Goal: Task Accomplishment & Management: Complete application form

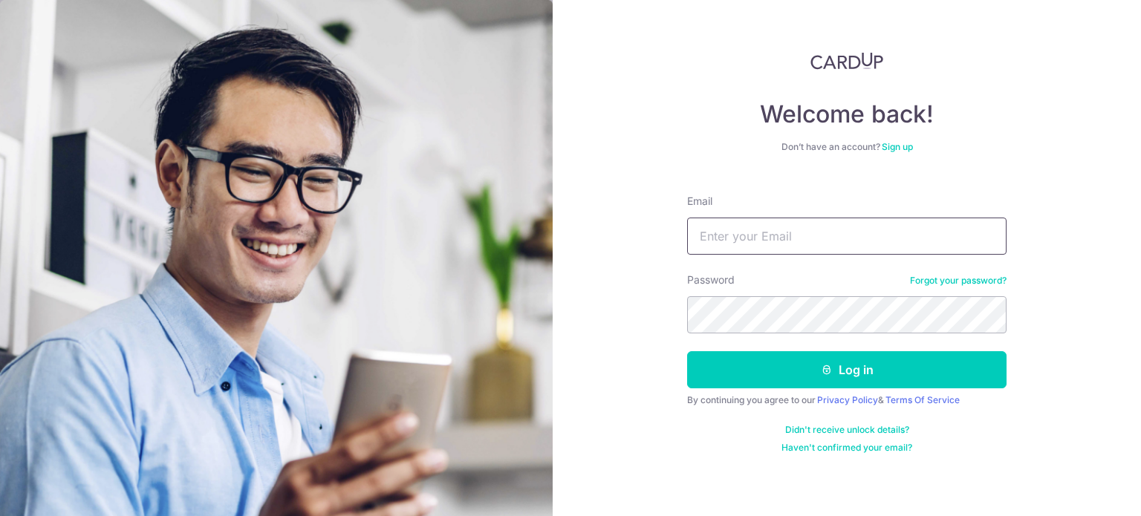
click at [753, 244] on input "Email" at bounding box center [847, 236] width 320 height 37
type input "judy@theoutliermind.com"
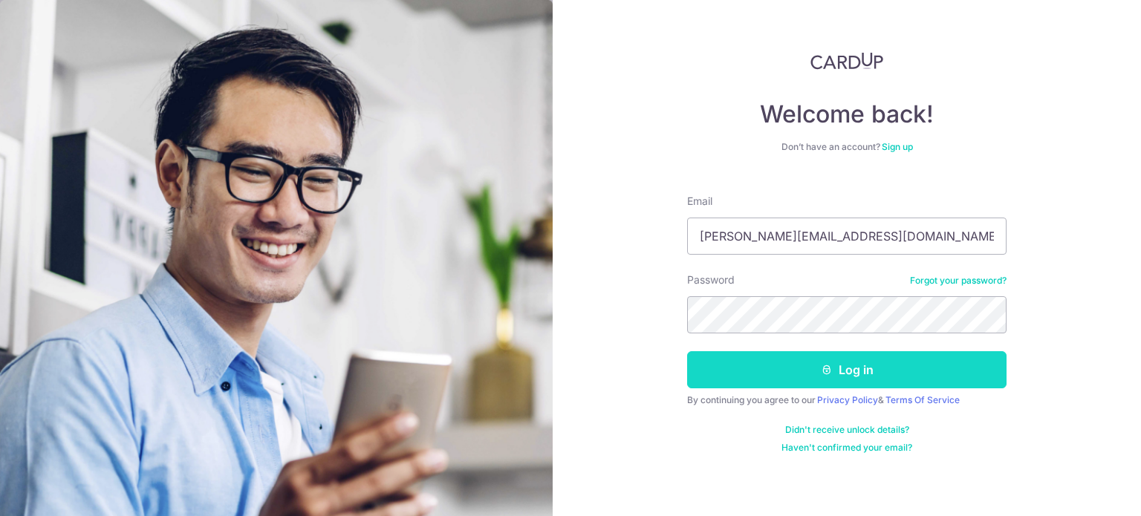
click at [786, 360] on button "Log in" at bounding box center [847, 369] width 320 height 37
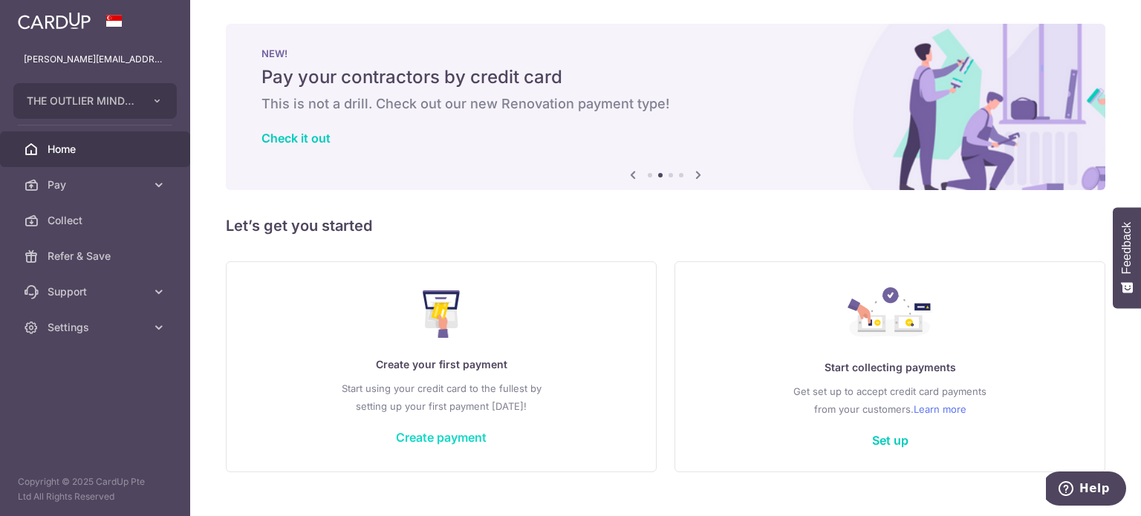
click at [479, 433] on link "Create payment" at bounding box center [441, 437] width 91 height 15
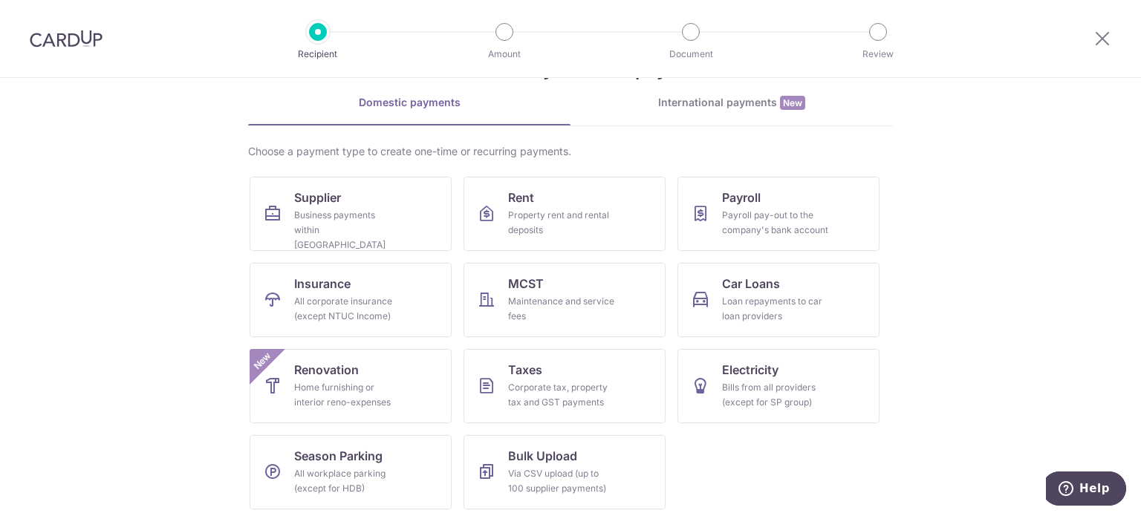
scroll to position [62, 0]
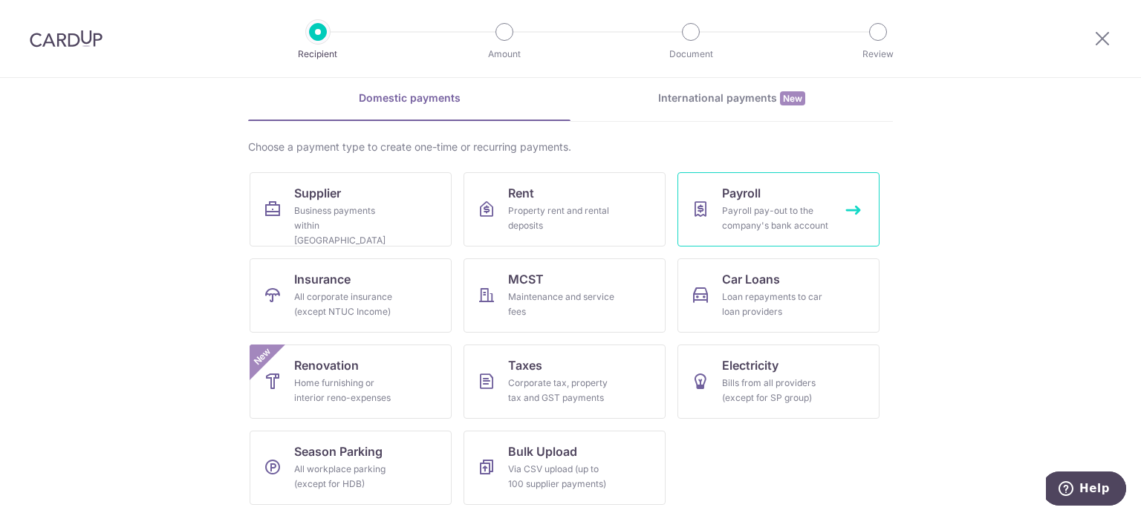
click at [782, 210] on div "Payroll pay-out to the company's bank account" at bounding box center [775, 219] width 107 height 30
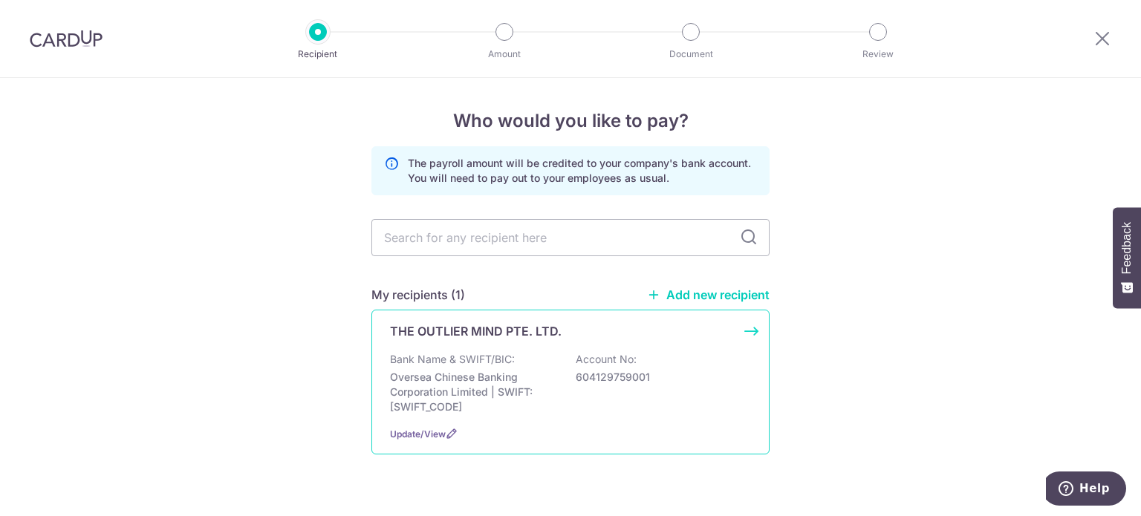
click at [629, 392] on div "Bank Name & SWIFT/BIC: Oversea Chinese Banking Corporation Limited | SWIFT: OCB…" at bounding box center [570, 383] width 361 height 62
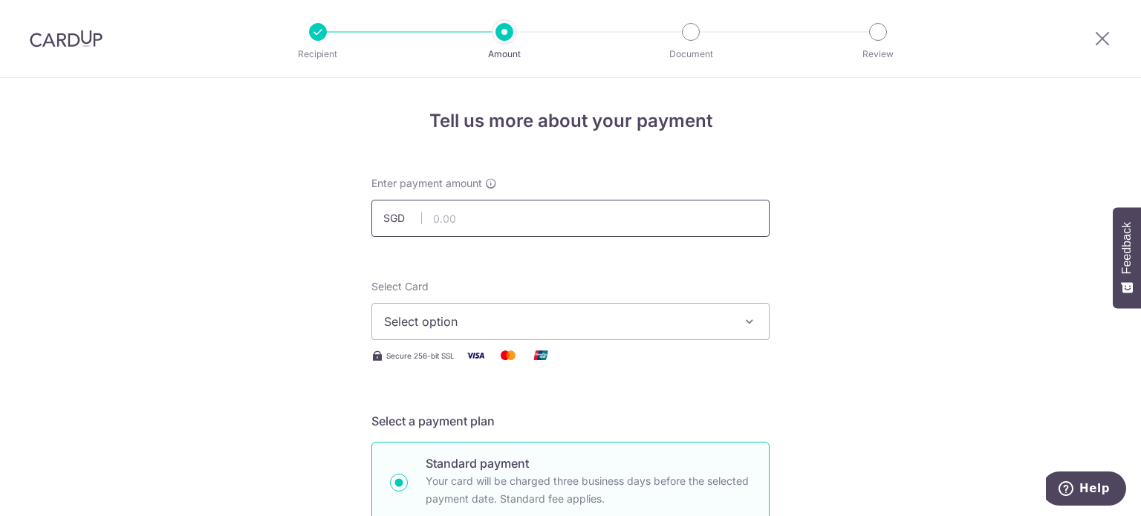
click at [526, 225] on input "text" at bounding box center [571, 218] width 398 height 37
click at [501, 220] on input "text" at bounding box center [571, 218] width 398 height 37
click at [476, 213] on input "55" at bounding box center [571, 218] width 398 height 37
drag, startPoint x: 498, startPoint y: 222, endPoint x: 438, endPoint y: 219, distance: 60.3
click at [438, 219] on input "5,600.00" at bounding box center [571, 218] width 398 height 37
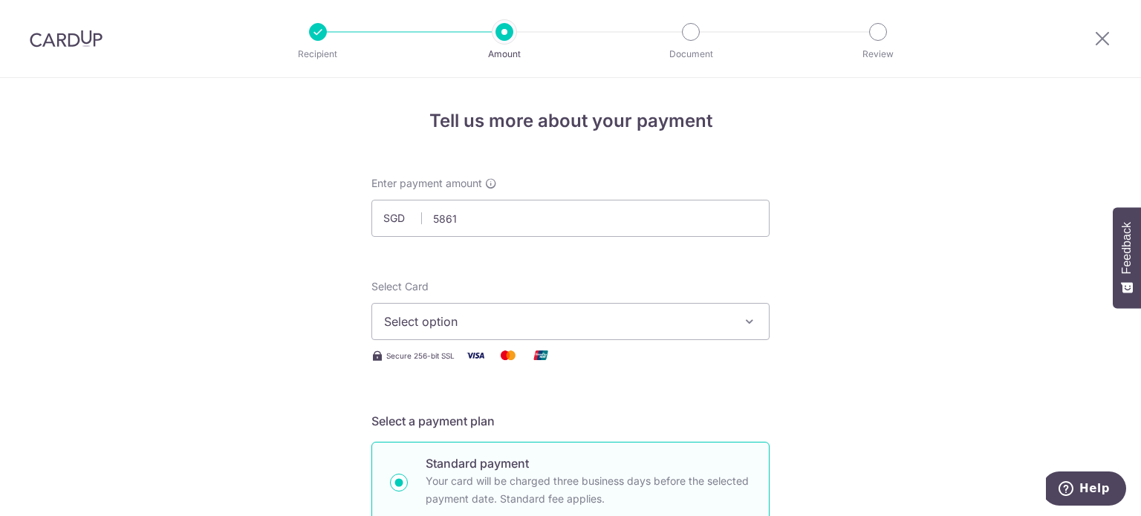
type input "5,861.00"
click at [729, 322] on button "Select option" at bounding box center [571, 321] width 398 height 37
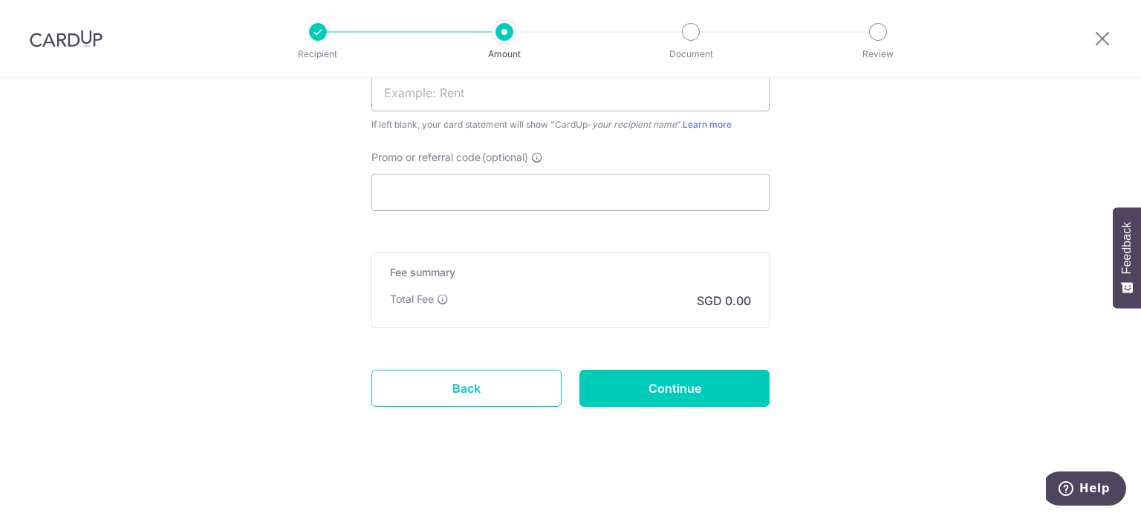
scroll to position [394, 0]
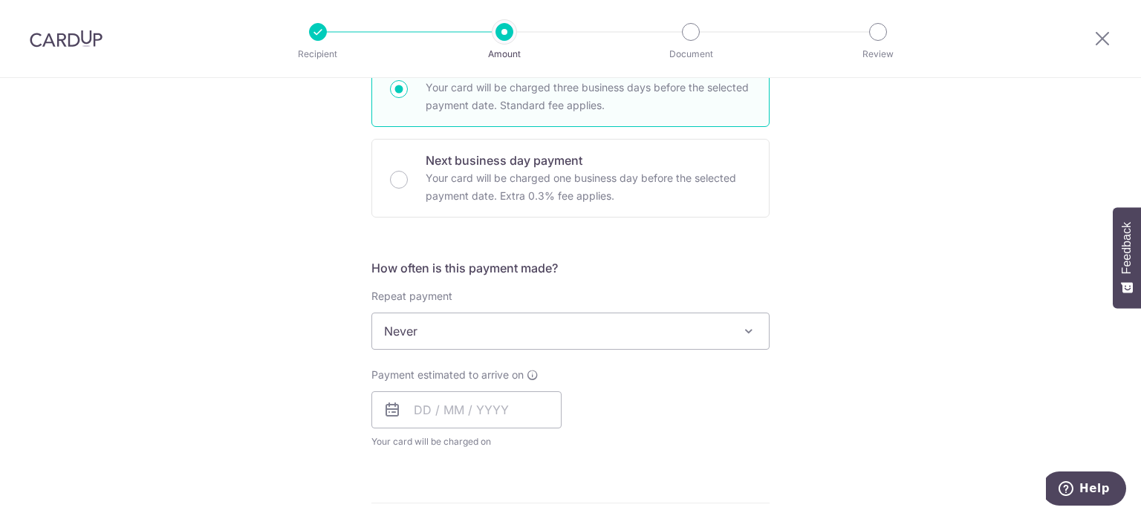
click at [889, 250] on div "Tell us more about your payment Enter payment amount SGD 5,861.00 5861.00 Selec…" at bounding box center [570, 398] width 1141 height 1429
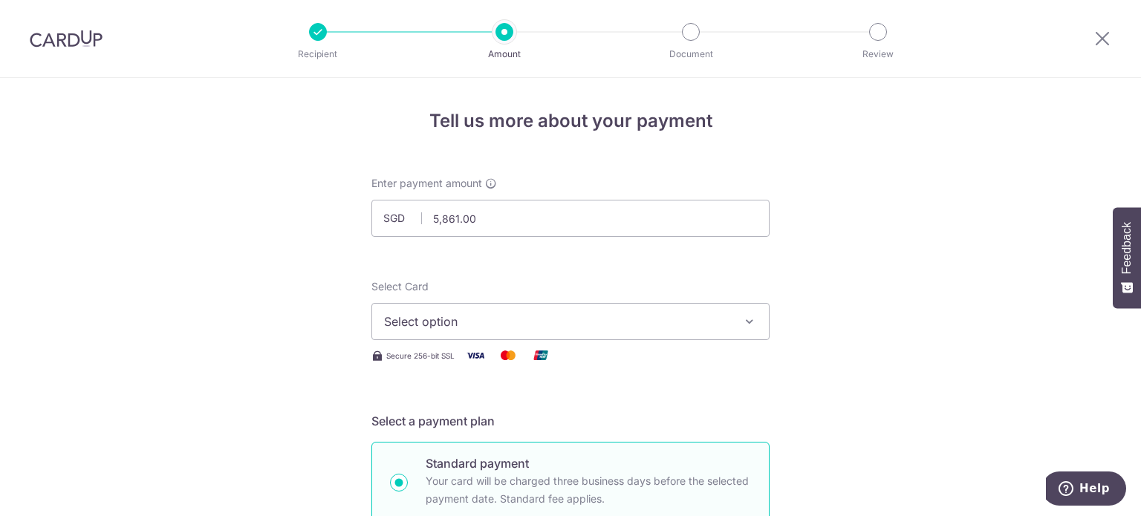
click at [522, 325] on span "Select option" at bounding box center [557, 322] width 346 height 18
click at [510, 361] on span "Add credit card" at bounding box center [584, 363] width 346 height 15
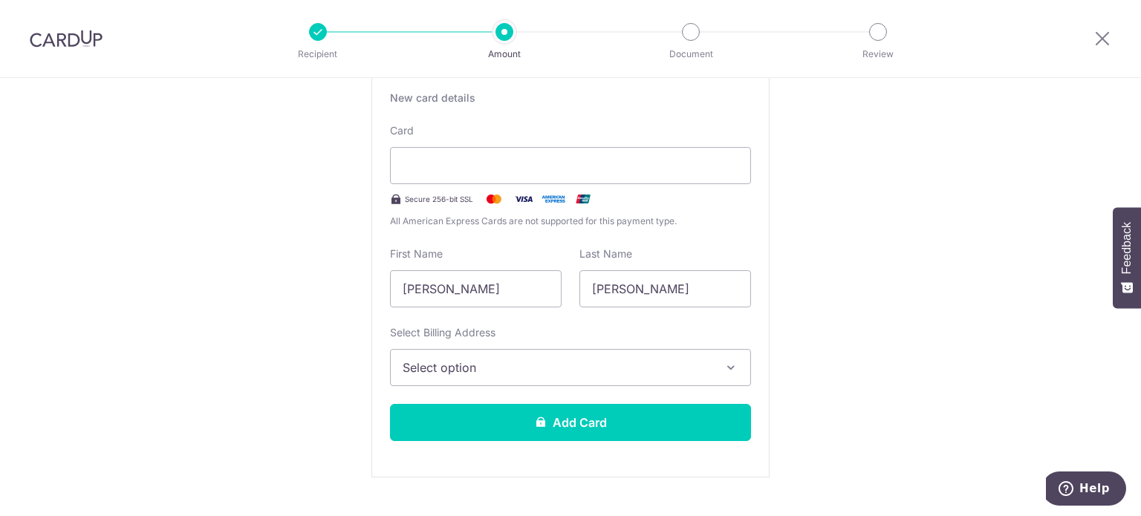
scroll to position [353, 0]
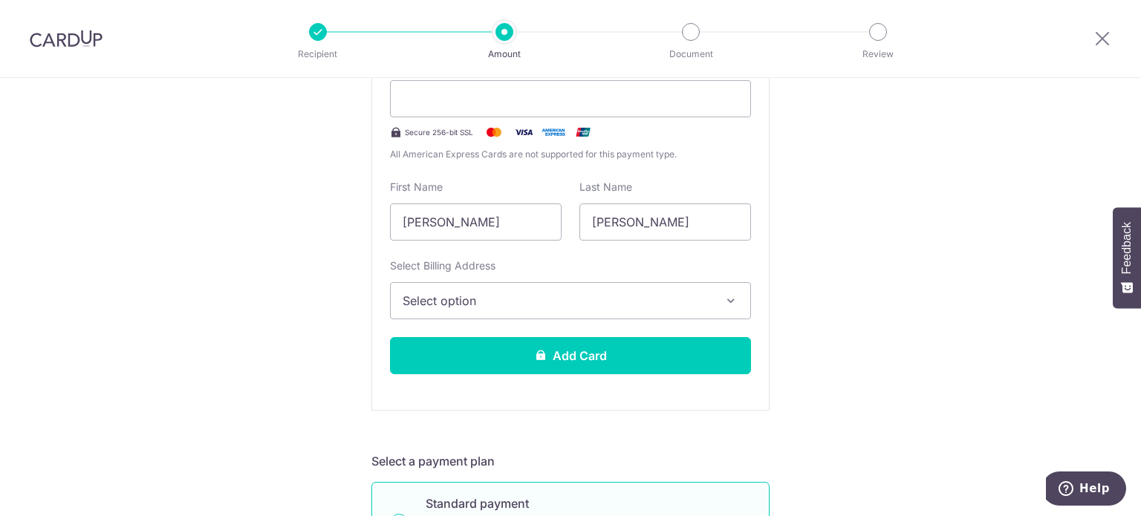
click at [711, 295] on button "Select option" at bounding box center [570, 300] width 361 height 37
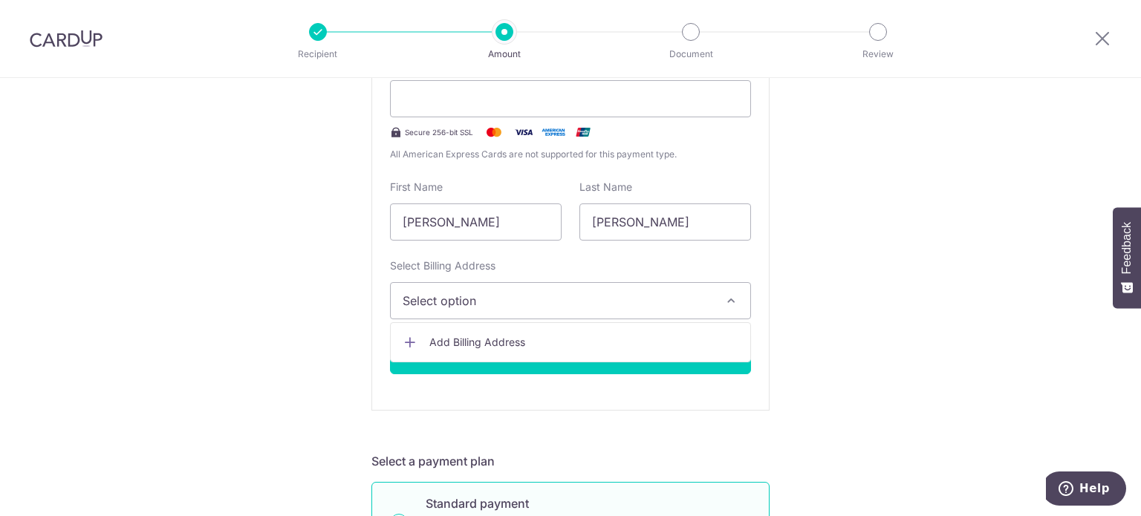
click at [678, 344] on span "Add Billing Address" at bounding box center [583, 342] width 309 height 15
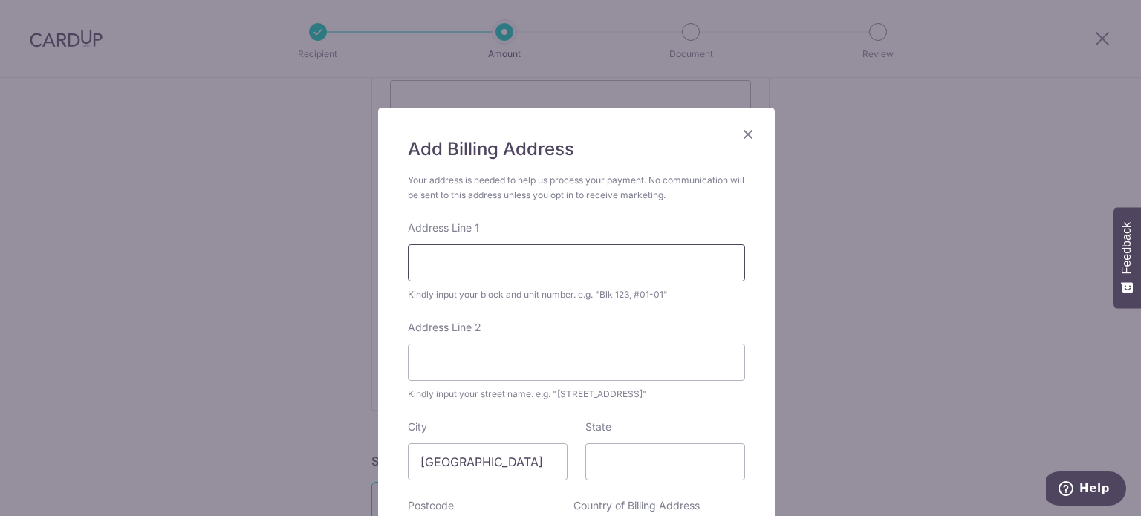
click at [491, 269] on input "Address Line 1" at bounding box center [576, 262] width 337 height 37
type input "31 Keppel Bay View #11-91"
click at [484, 351] on input "Address Line 2" at bounding box center [576, 362] width 337 height 37
type input "Singapore 098418"
click at [672, 472] on input "State" at bounding box center [666, 462] width 160 height 37
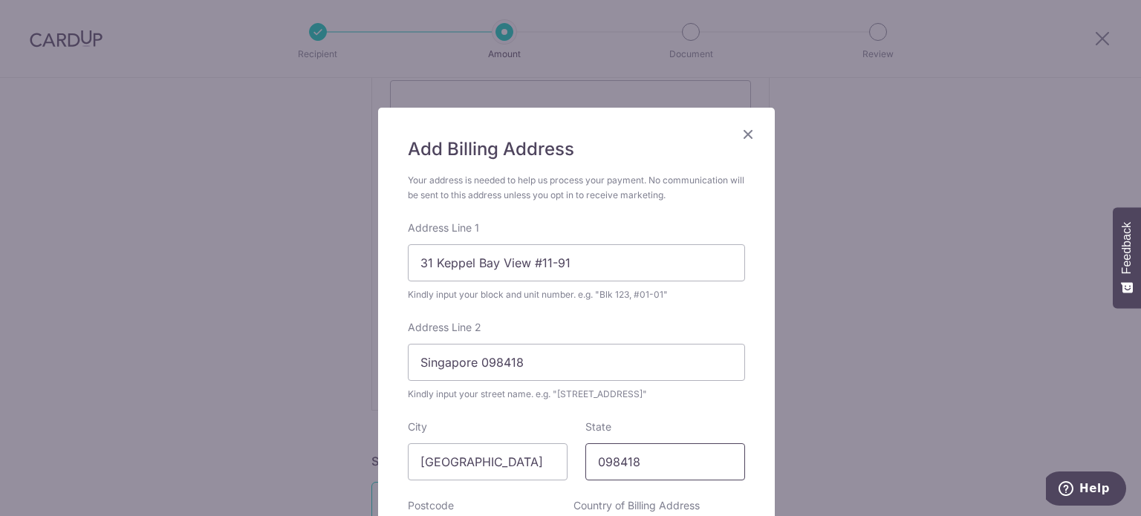
type input "098418"
click at [970, 354] on div "Add Billing Address Your address is needed to help us process your payment. No …" at bounding box center [570, 258] width 1141 height 516
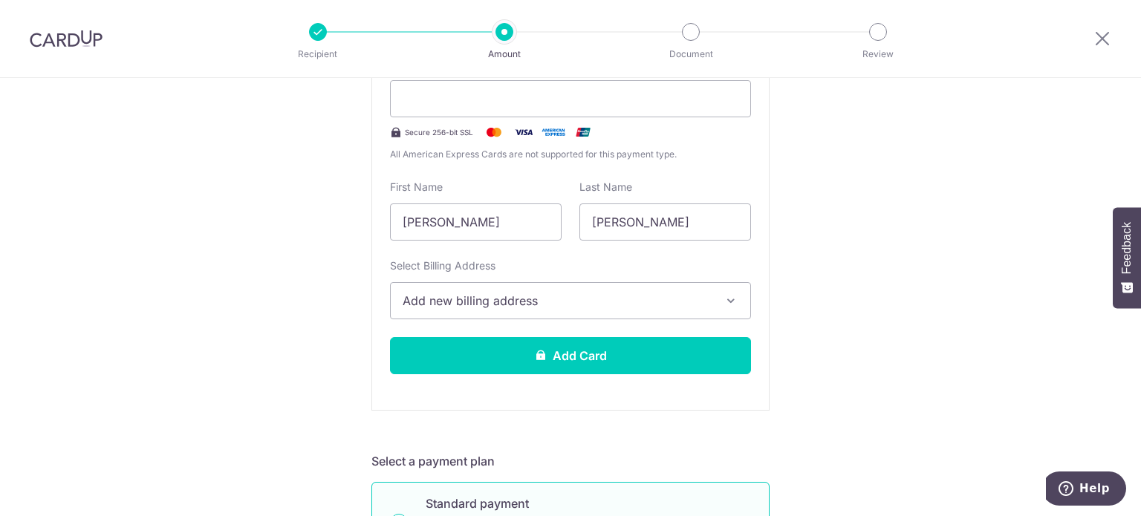
click at [699, 299] on span "Add new billing address" at bounding box center [557, 301] width 309 height 18
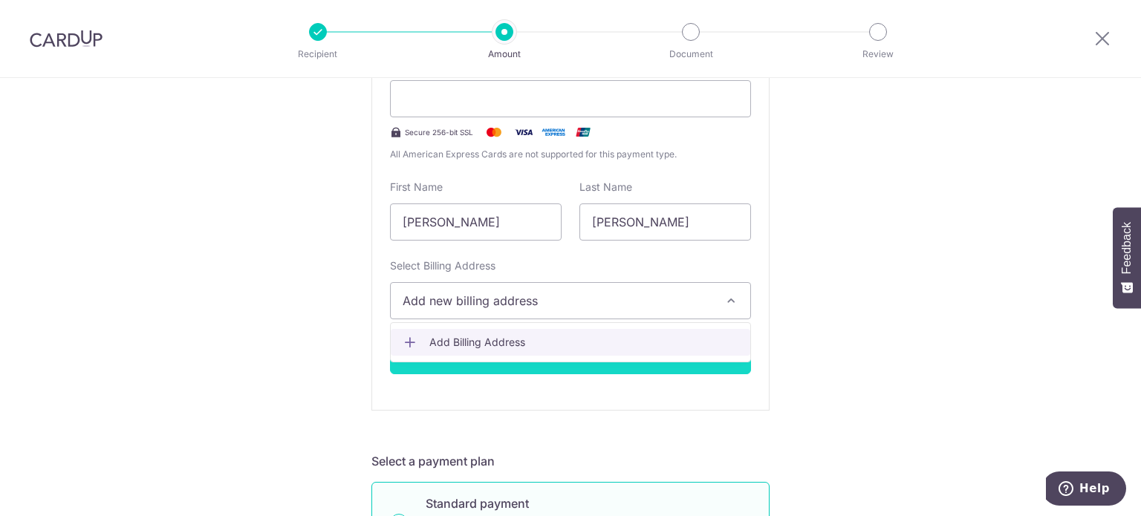
click at [673, 341] on span "Add Billing Address" at bounding box center [583, 342] width 309 height 15
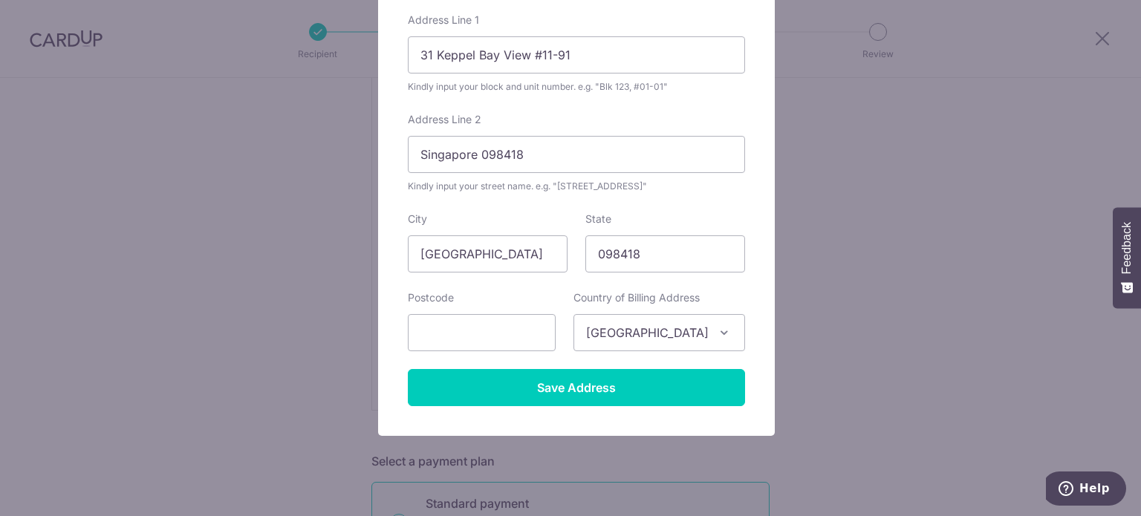
scroll to position [224, 0]
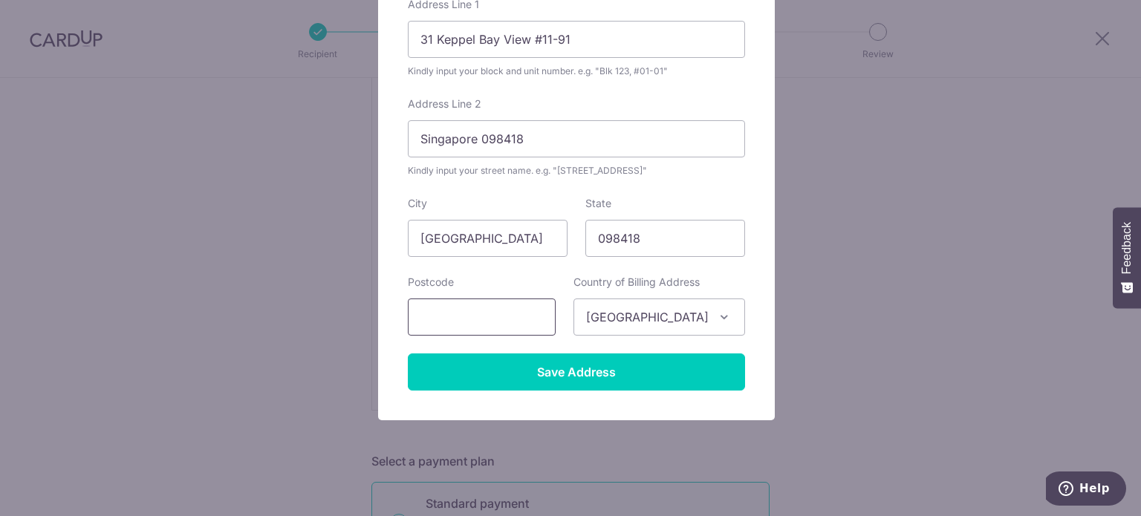
click at [462, 323] on input "text" at bounding box center [482, 317] width 148 height 37
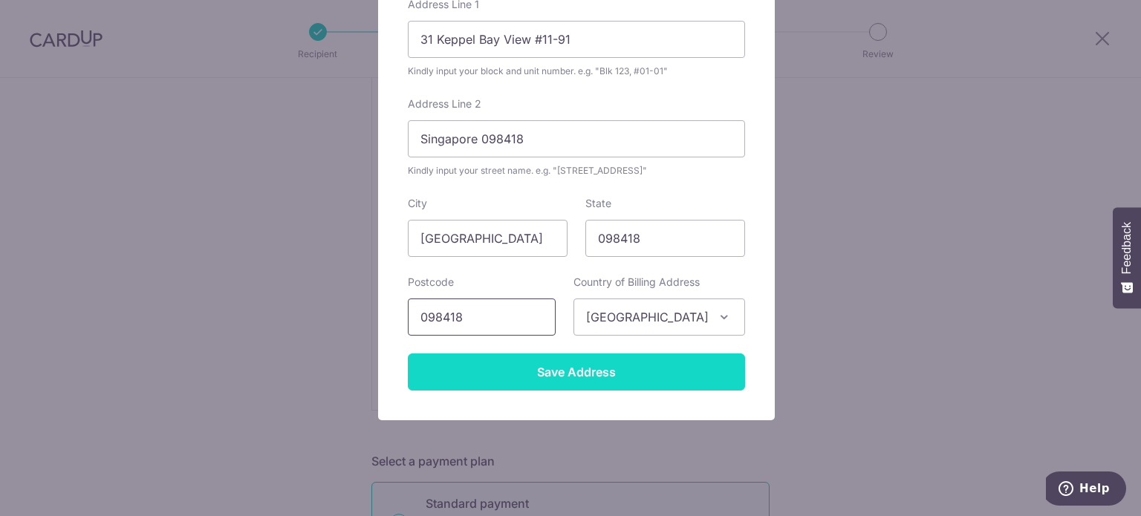
type input "098418"
click at [539, 366] on input "Save Address" at bounding box center [576, 372] width 337 height 37
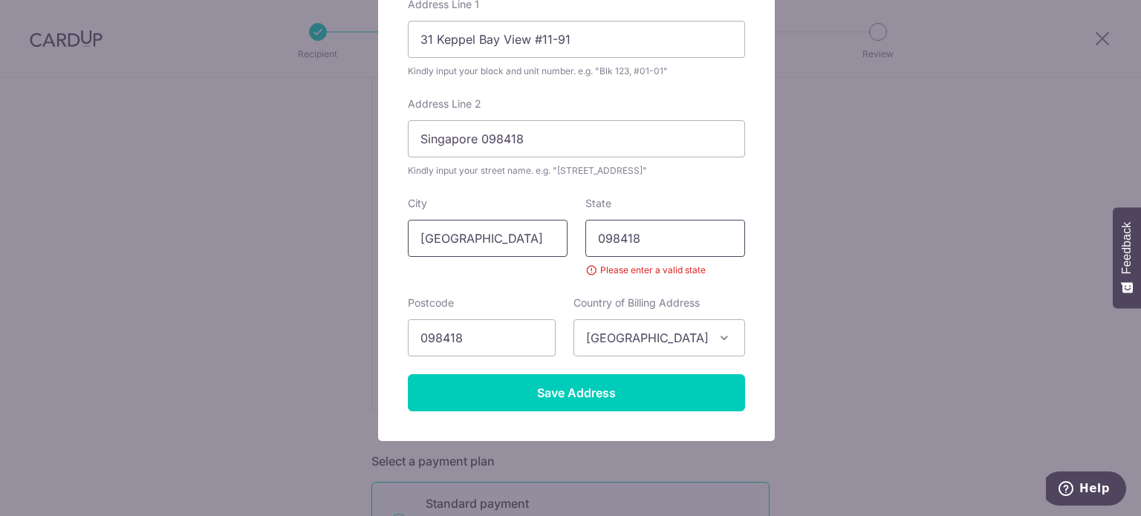
drag, startPoint x: 687, startPoint y: 236, endPoint x: 522, endPoint y: 236, distance: 165.0
click at [522, 236] on div "City Singapore State 098418 Please enter a valid state" at bounding box center [576, 237] width 355 height 82
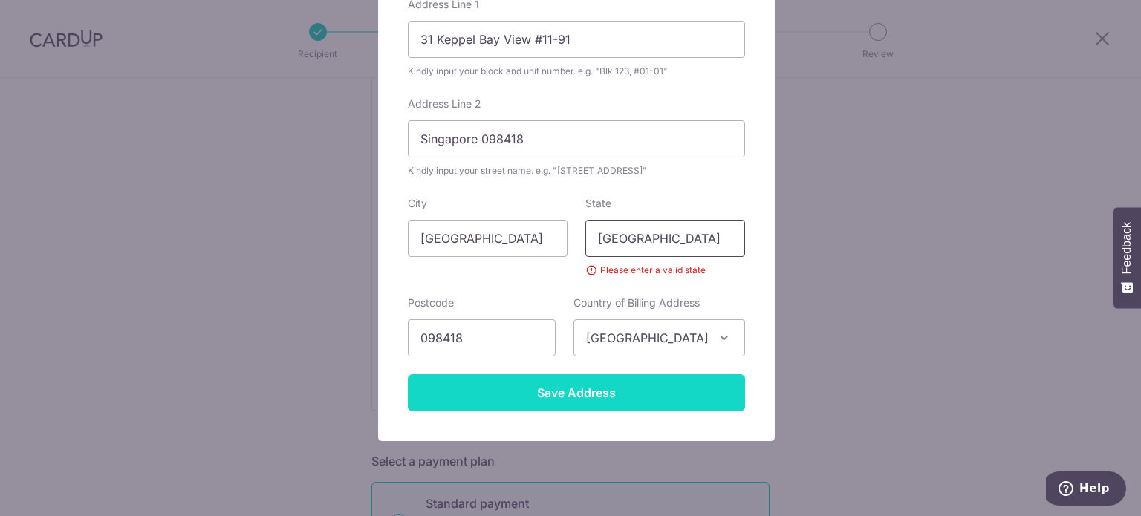
type input "Singapore"
click at [599, 381] on input "Save Address" at bounding box center [576, 392] width 337 height 37
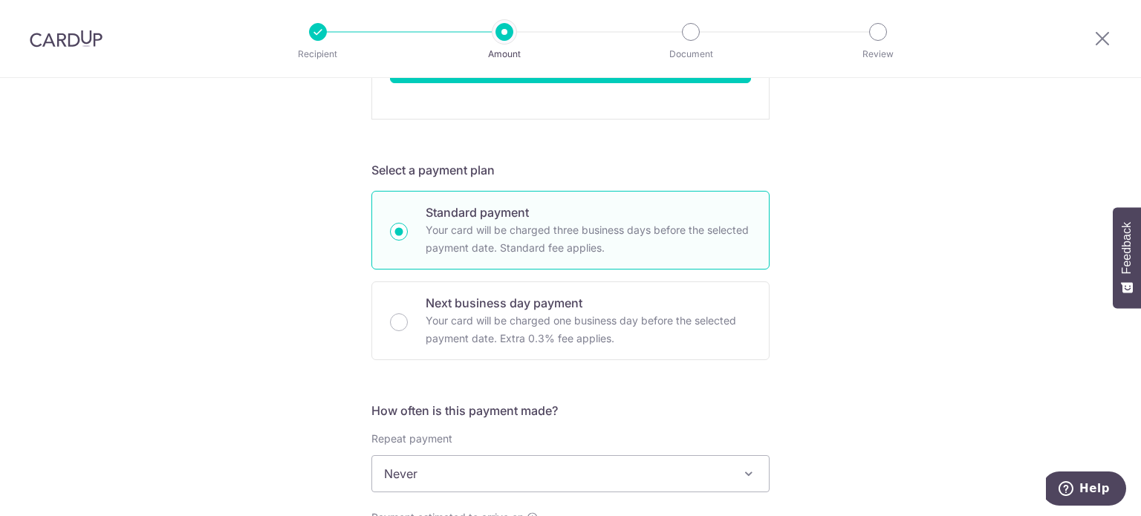
scroll to position [791, 0]
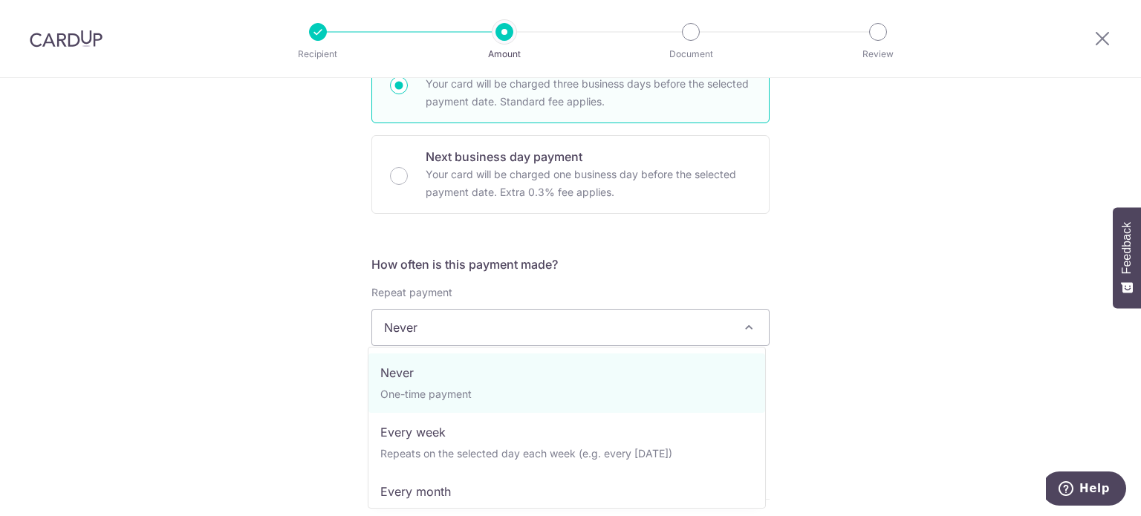
click at [749, 333] on span at bounding box center [749, 328] width 18 height 18
select select "3"
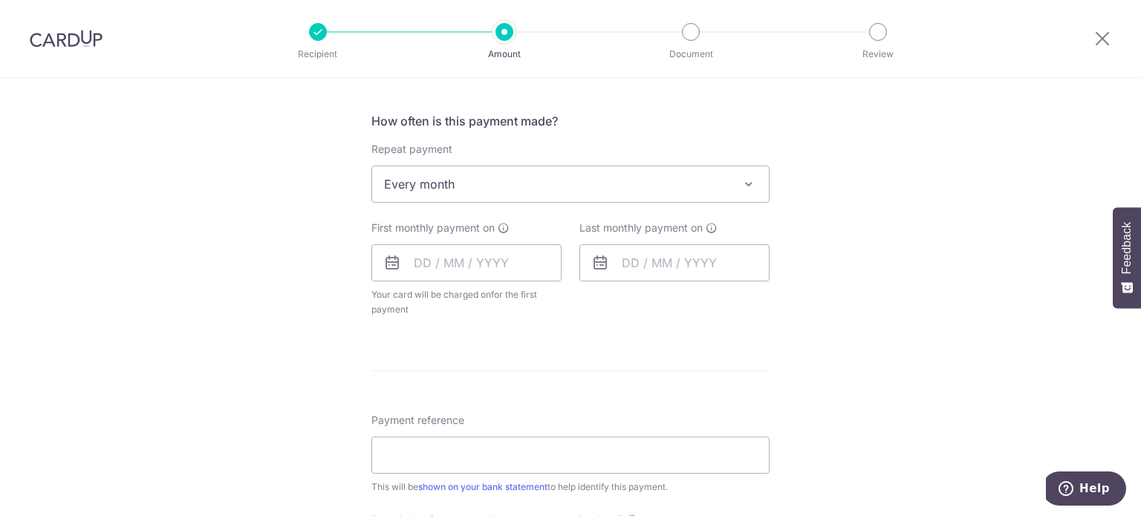
scroll to position [944, 0]
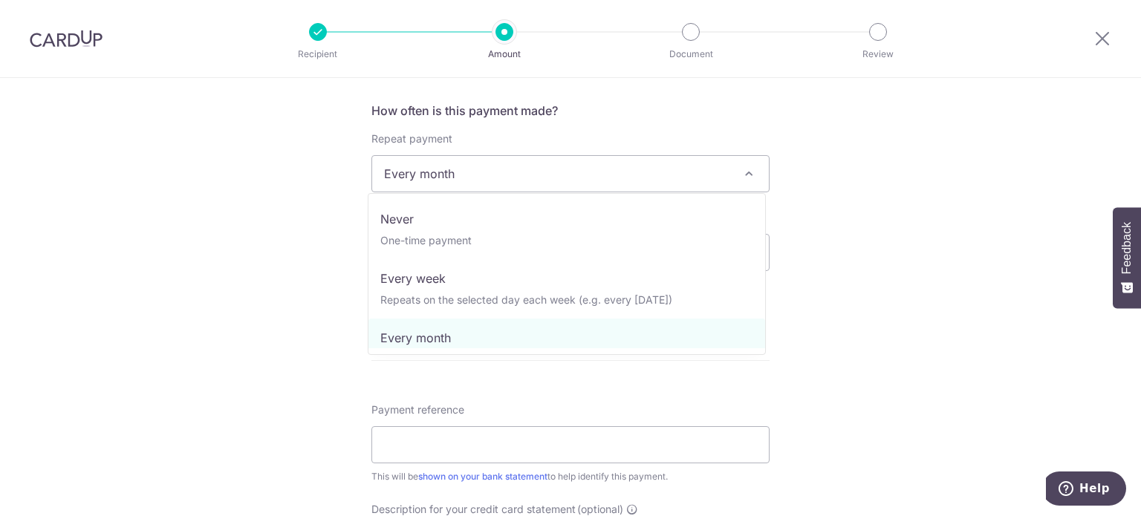
click at [747, 166] on span at bounding box center [749, 174] width 18 height 18
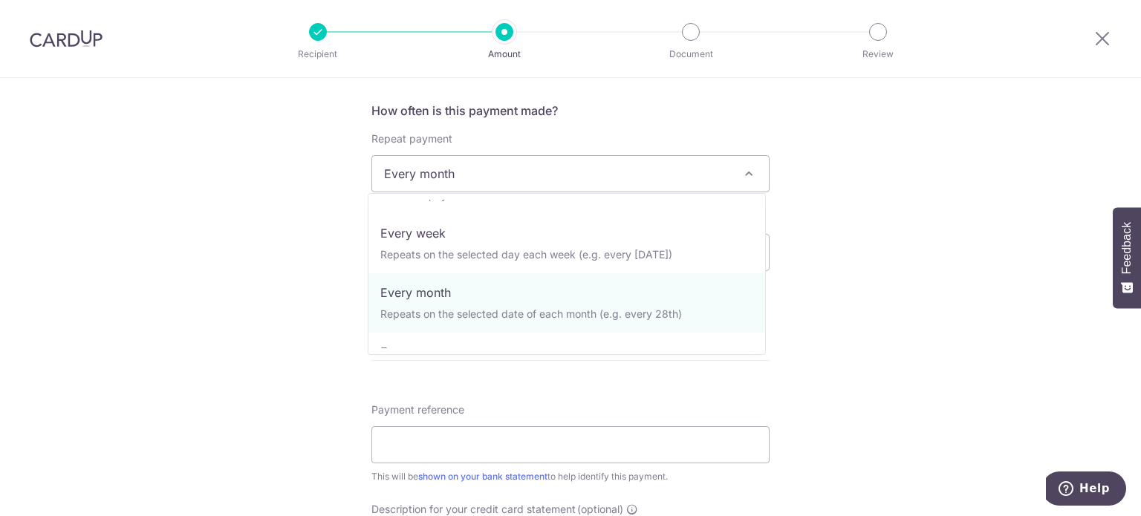
scroll to position [50, 0]
click at [875, 295] on div "Tell us more about your payment Enter payment amount SGD 5,861.00 5861.00 Selec…" at bounding box center [570, 52] width 1141 height 1837
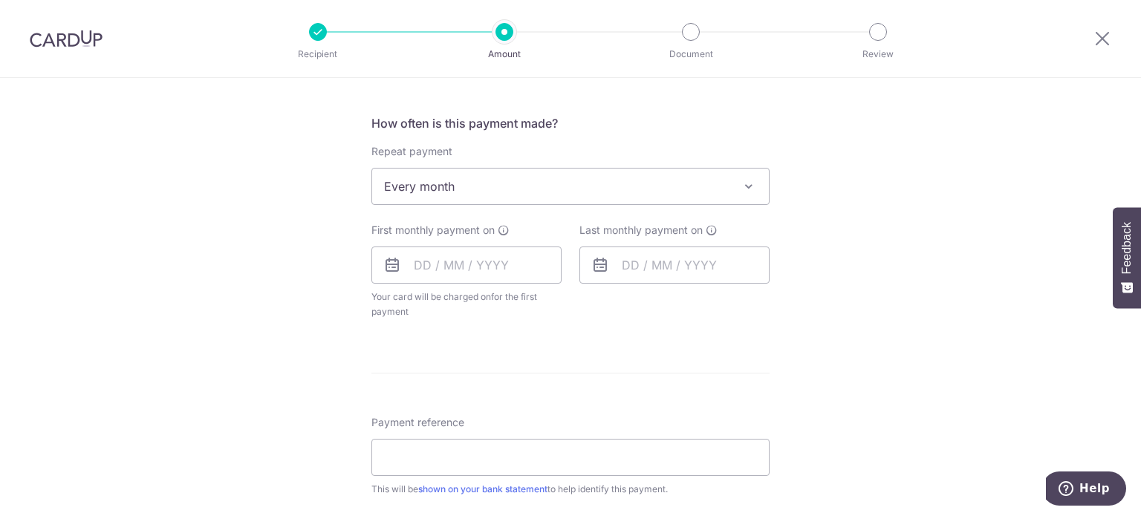
scroll to position [942, 0]
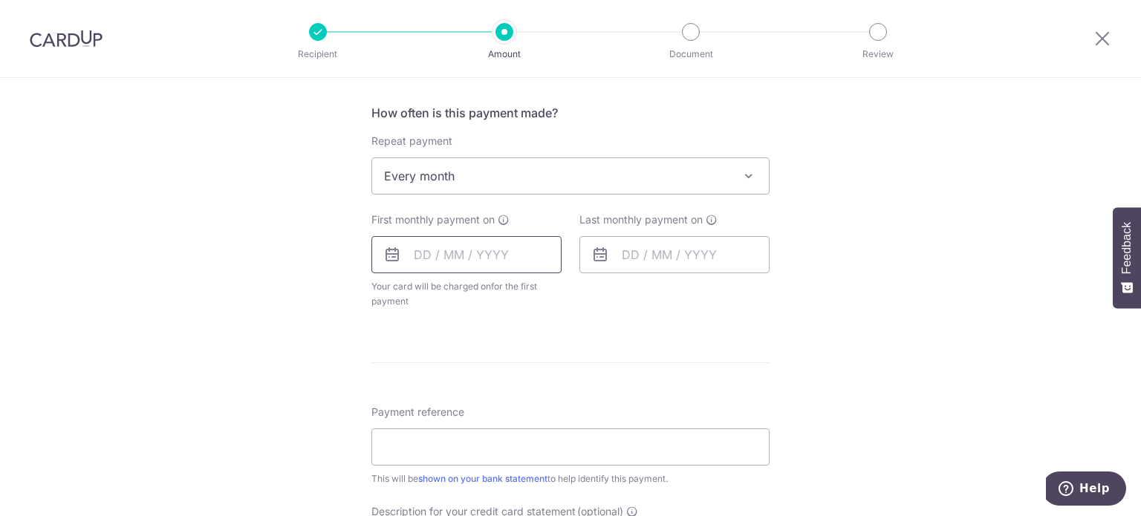
click at [437, 256] on input "text" at bounding box center [467, 254] width 190 height 37
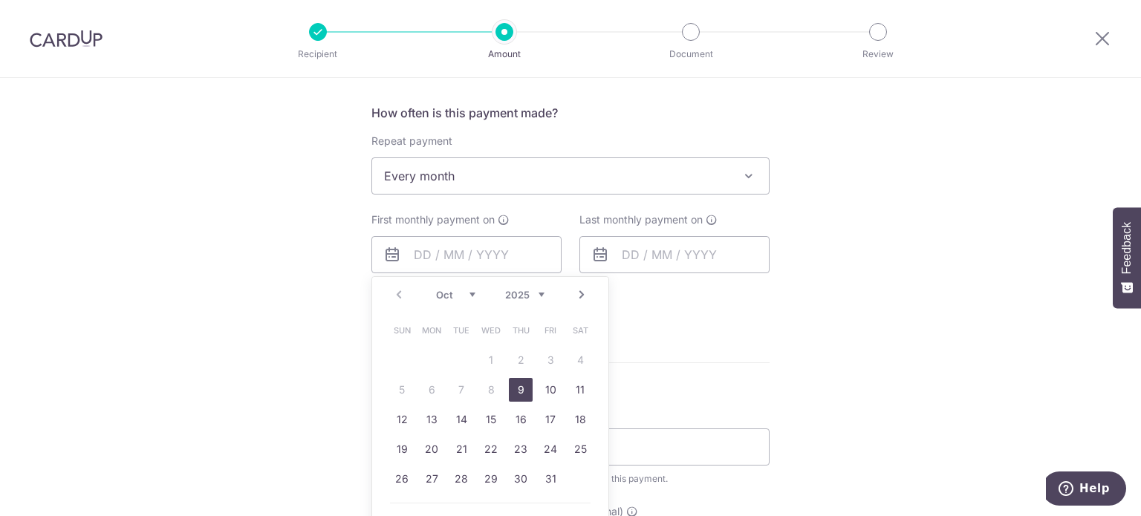
click at [519, 385] on link "9" at bounding box center [521, 390] width 24 height 24
type input "[DATE]"
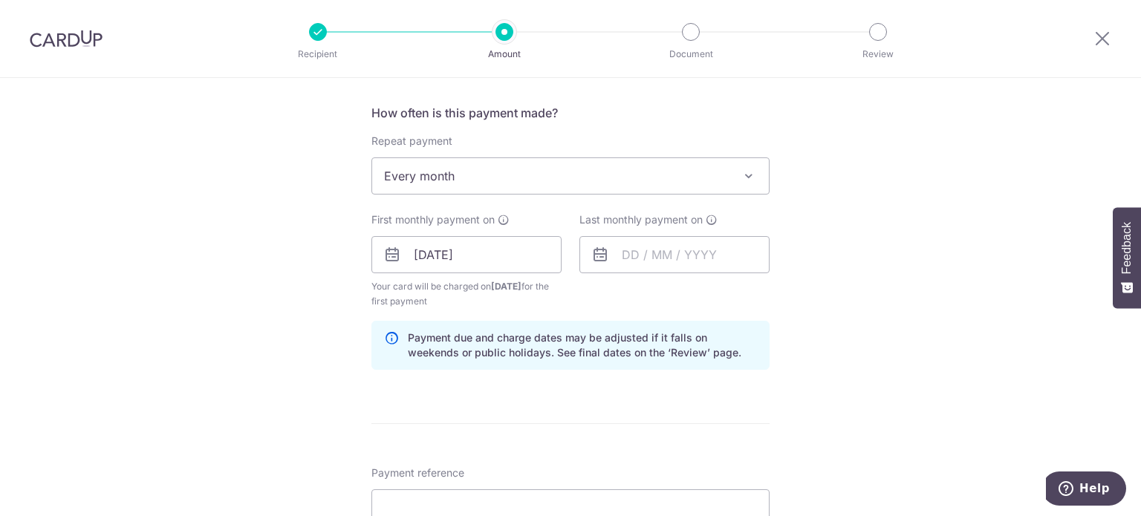
click at [599, 252] on icon at bounding box center [600, 255] width 18 height 18
click at [629, 255] on input "text" at bounding box center [675, 254] width 190 height 37
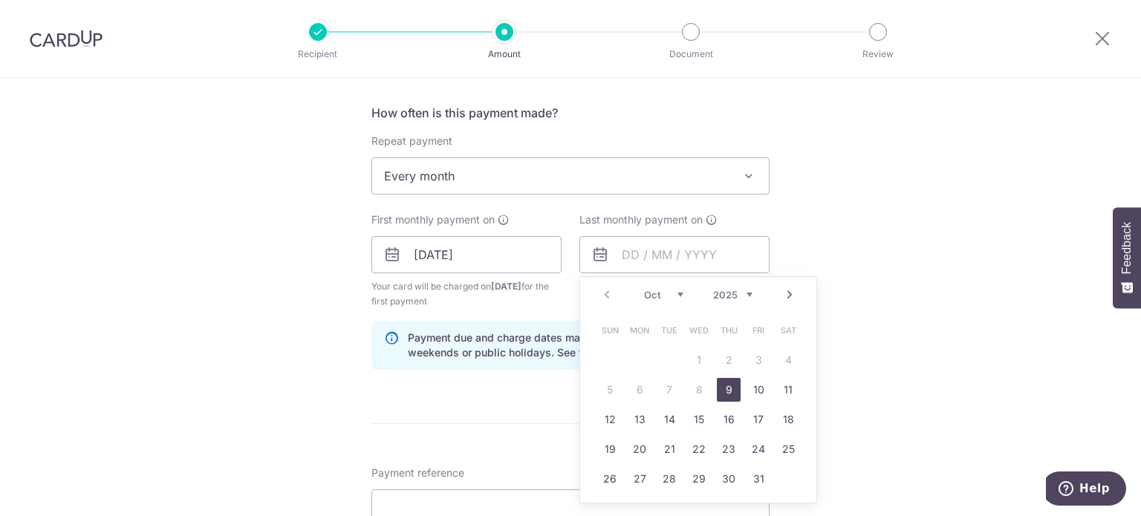
click at [785, 291] on link "Next" at bounding box center [790, 295] width 18 height 18
click at [606, 295] on link "Prev" at bounding box center [607, 295] width 18 height 18
click at [635, 386] on link "8" at bounding box center [640, 390] width 24 height 24
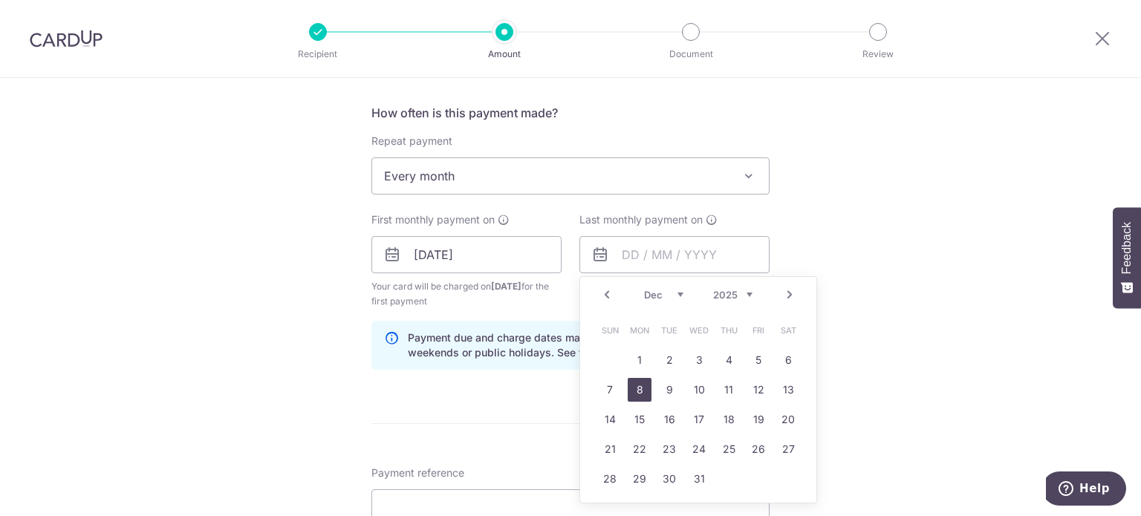
type input "08/12/2025"
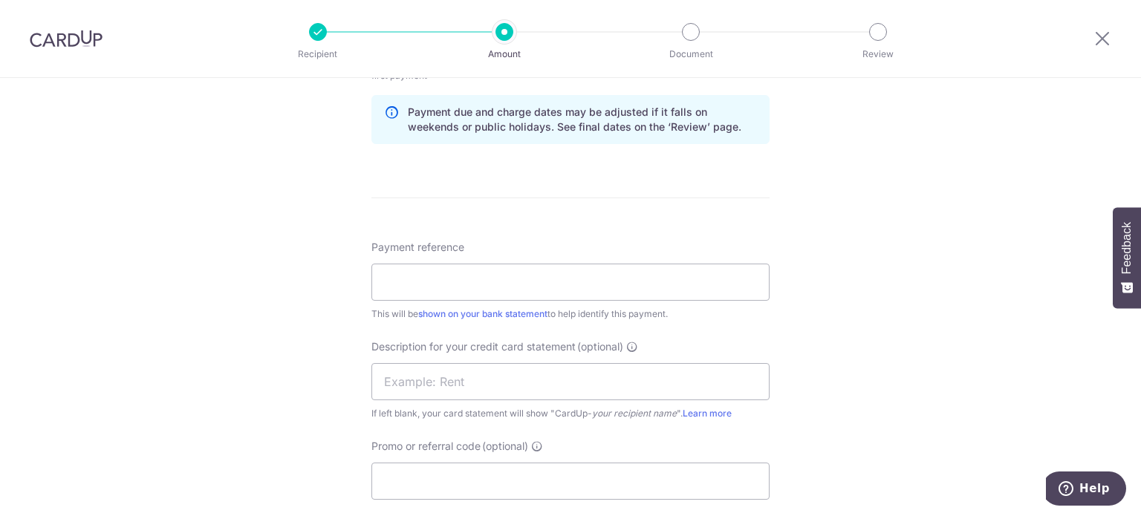
scroll to position [1208, 0]
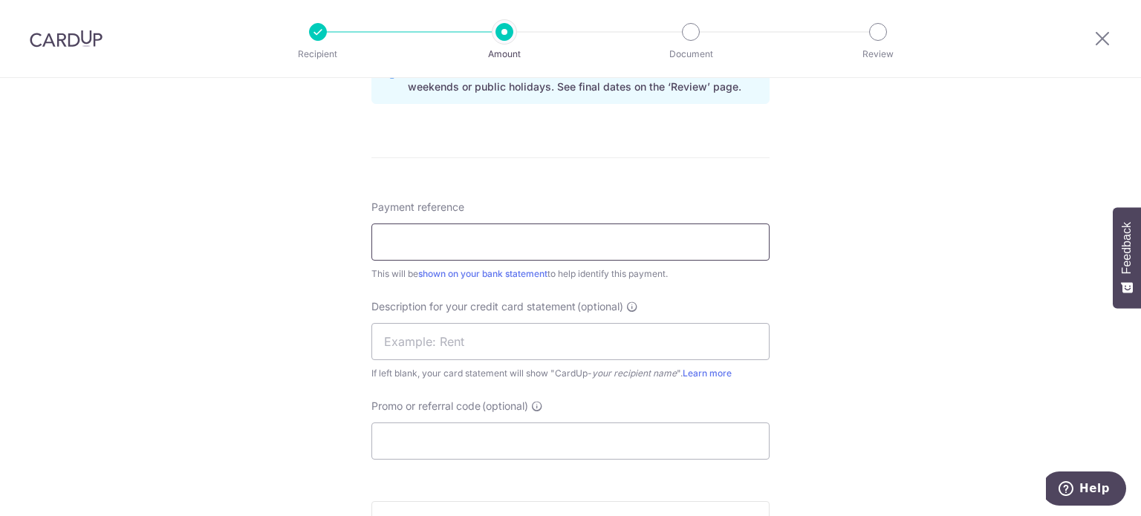
click at [614, 247] on input "Payment reference" at bounding box center [571, 242] width 398 height 37
type input "P"
type input "Salary and CPF"
click at [487, 329] on input "text" at bounding box center [571, 341] width 398 height 37
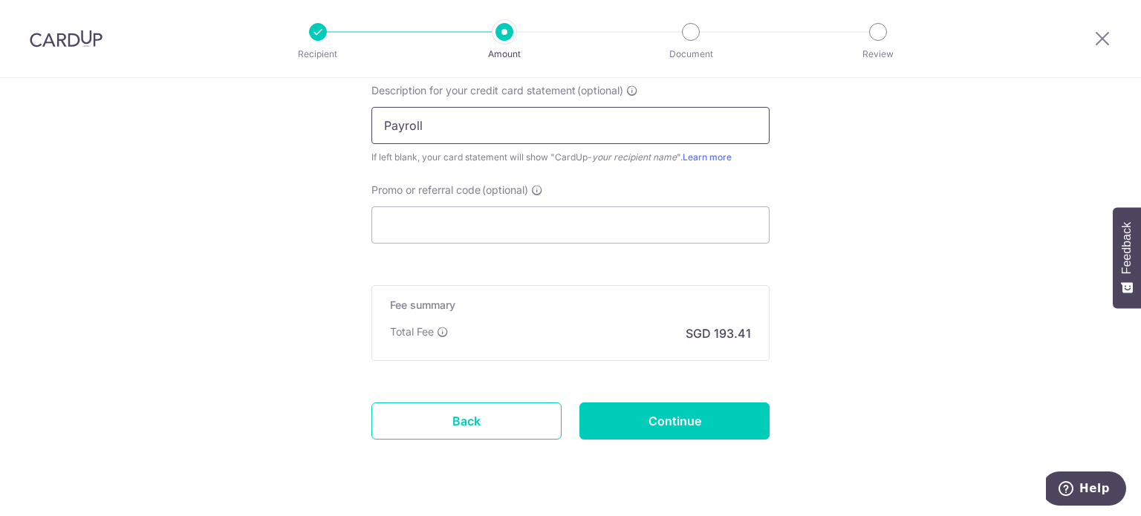
scroll to position [1456, 0]
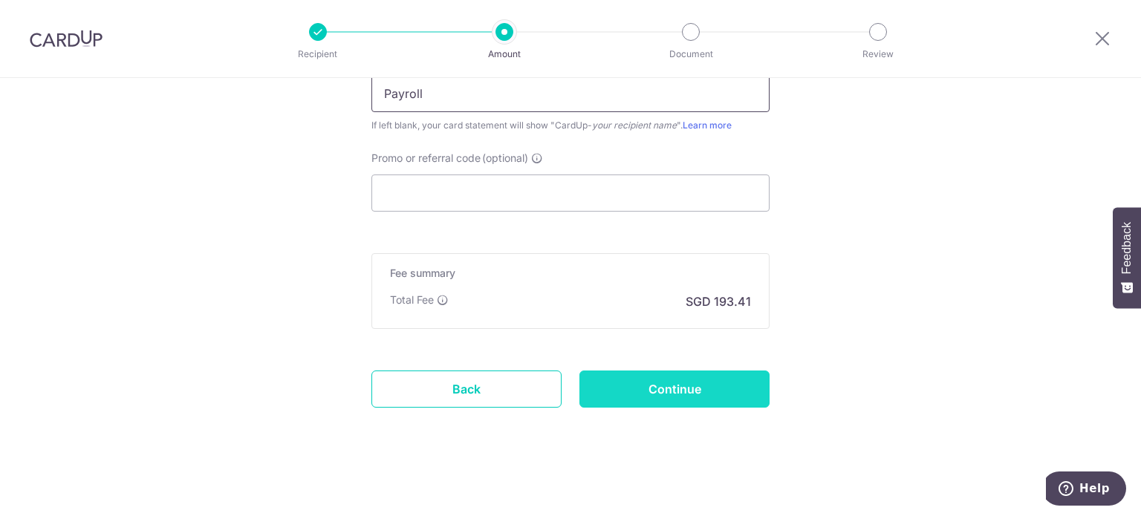
type input "Payroll"
click at [659, 382] on input "Continue" at bounding box center [675, 389] width 190 height 37
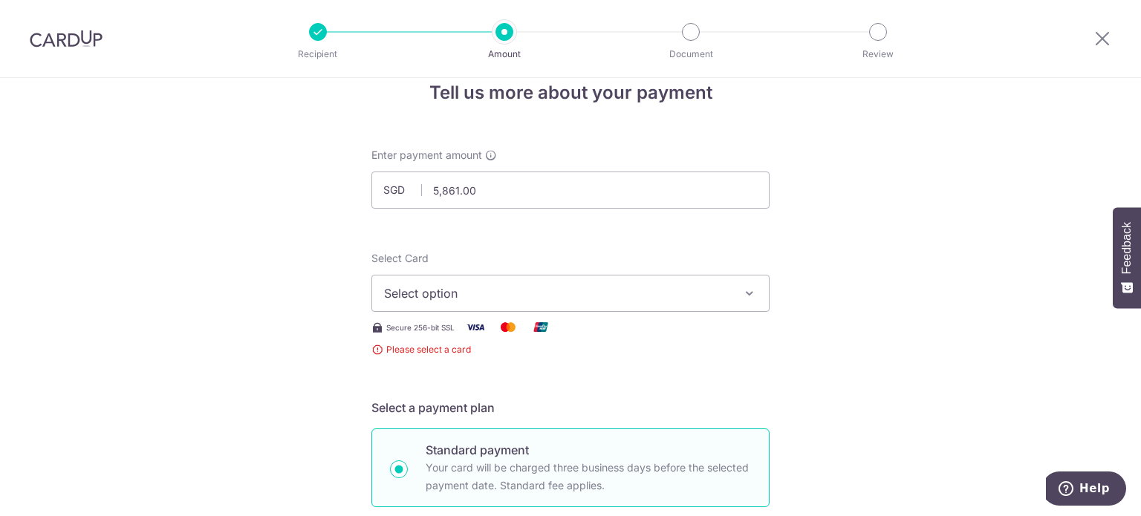
scroll to position [40, 0]
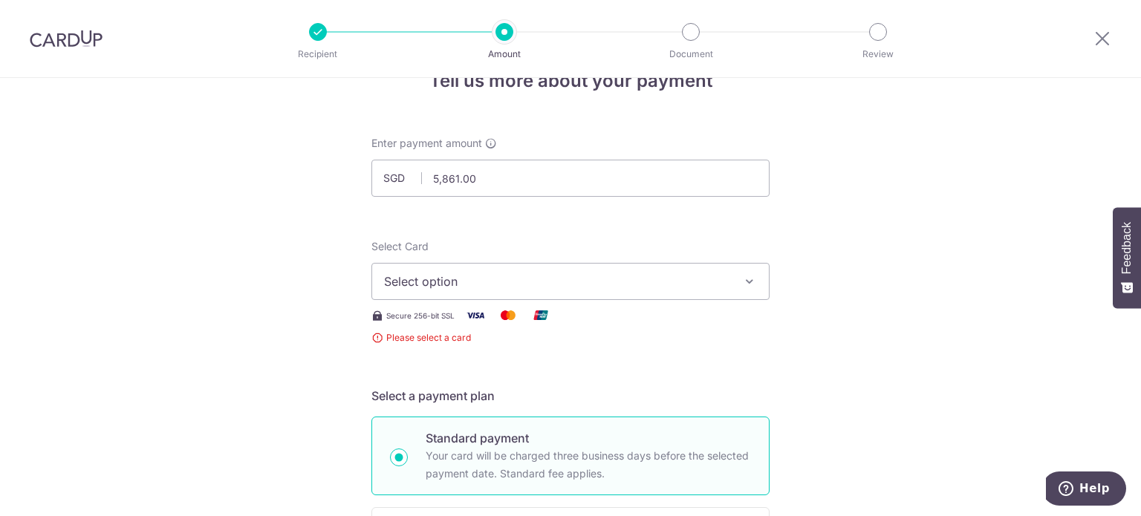
click at [742, 279] on icon "button" at bounding box center [749, 281] width 15 height 15
click at [573, 322] on span "Add credit card" at bounding box center [584, 323] width 346 height 15
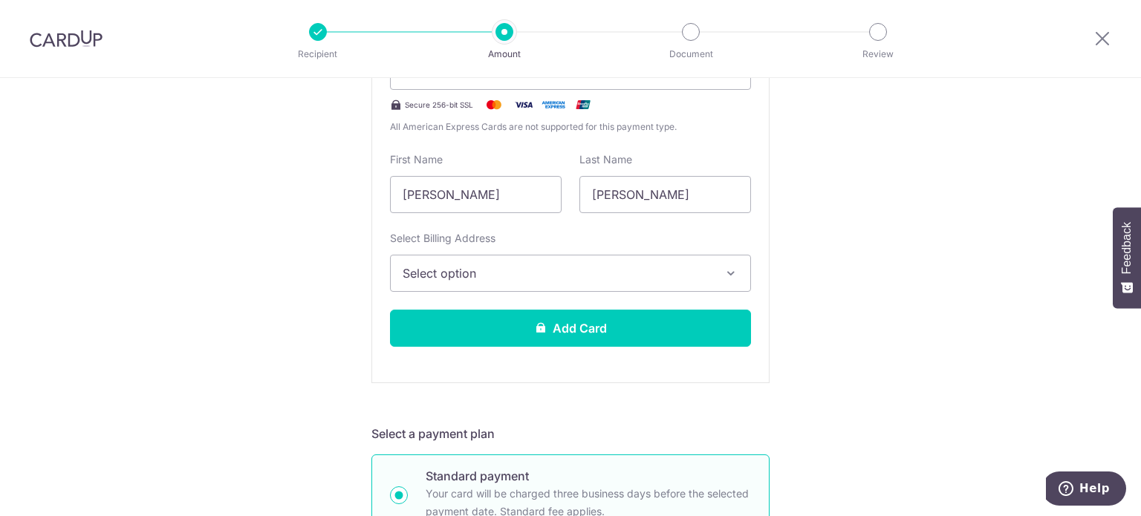
scroll to position [216, 0]
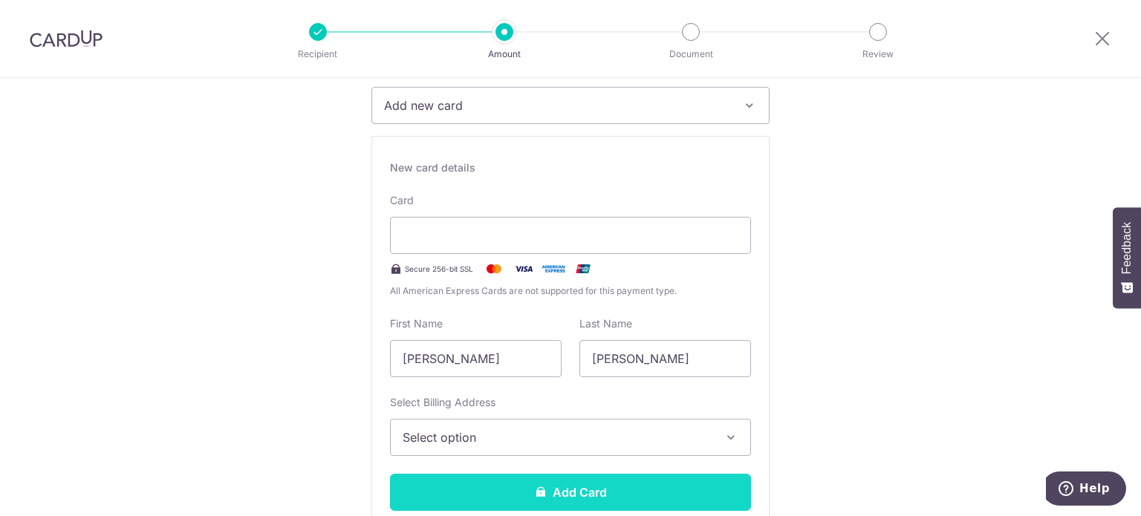
click at [654, 496] on button "Add Card" at bounding box center [570, 492] width 361 height 37
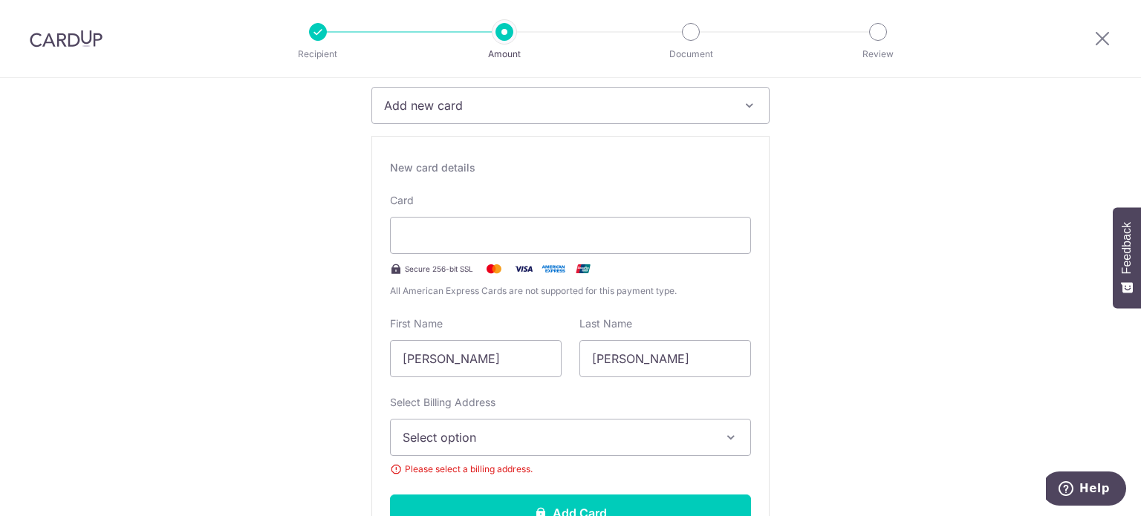
click at [680, 432] on span "Select option" at bounding box center [557, 438] width 309 height 18
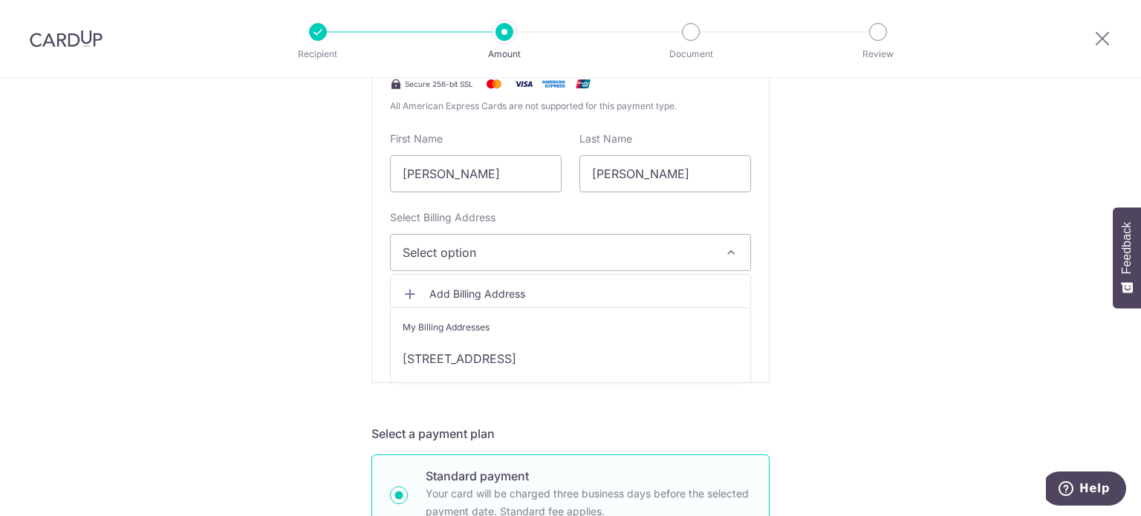
scroll to position [414, 0]
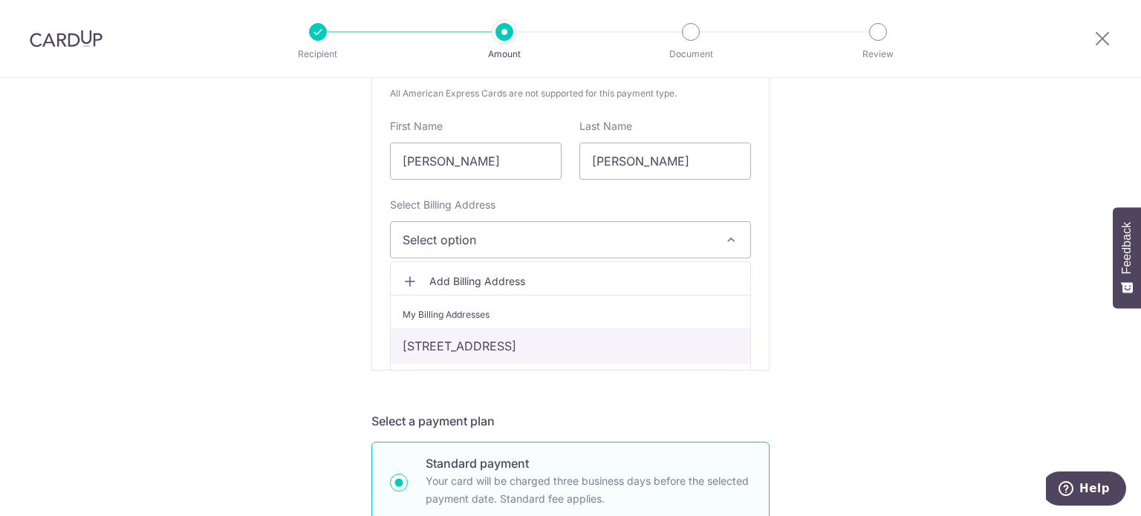
click at [597, 346] on link "31 Keppel Bay View #11-91, Singapore 098418, Singapore, Singapore, Singapore-09…" at bounding box center [571, 346] width 360 height 36
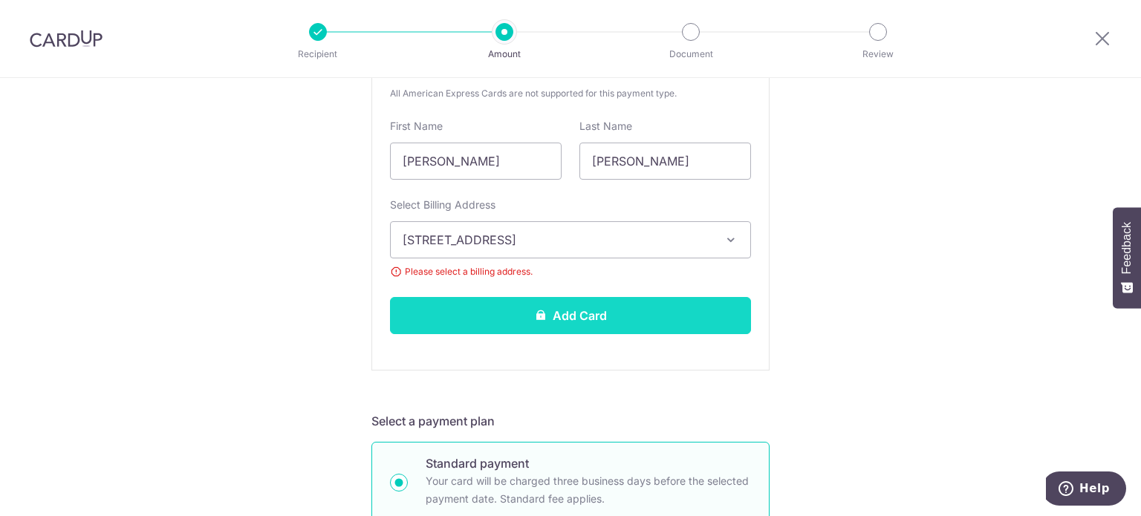
click at [565, 310] on button "Add Card" at bounding box center [570, 315] width 361 height 37
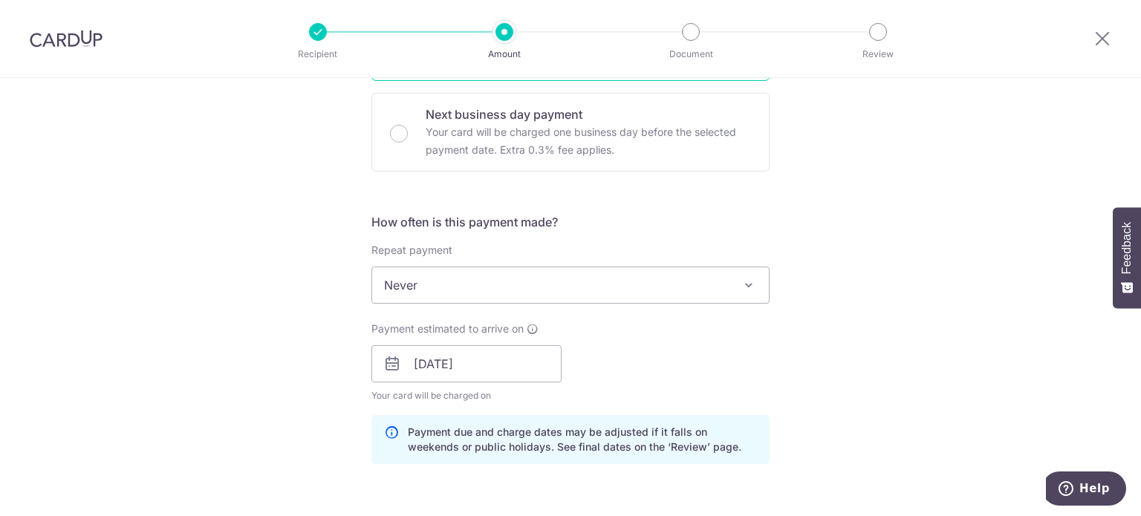
scroll to position [473, 0]
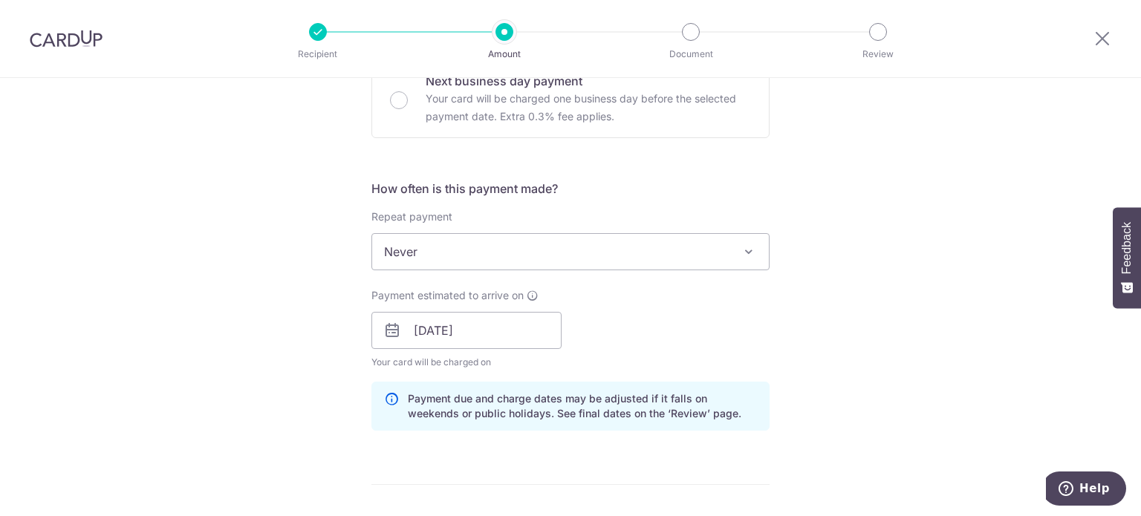
click at [574, 245] on span "Never" at bounding box center [570, 252] width 397 height 36
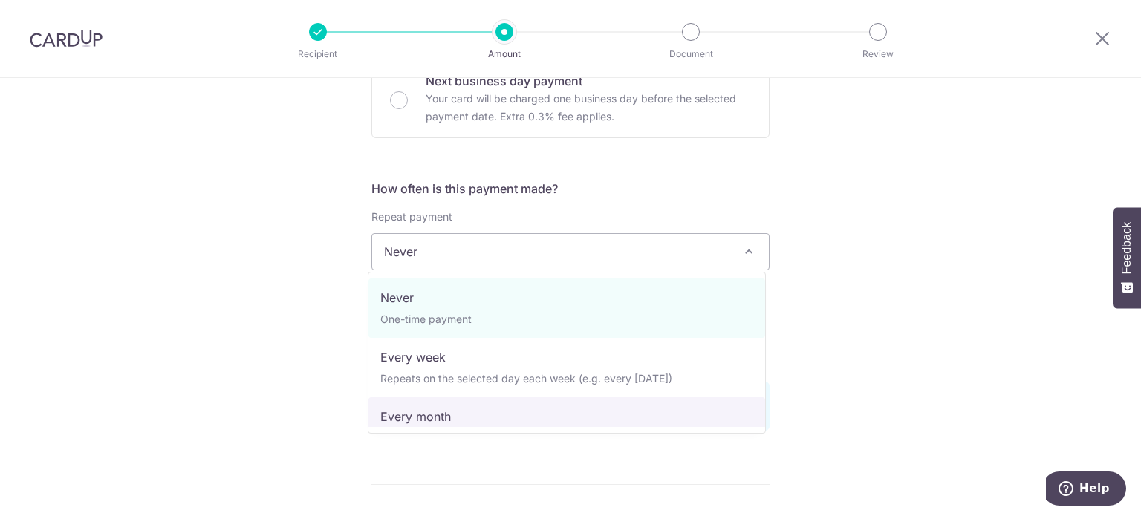
select select "3"
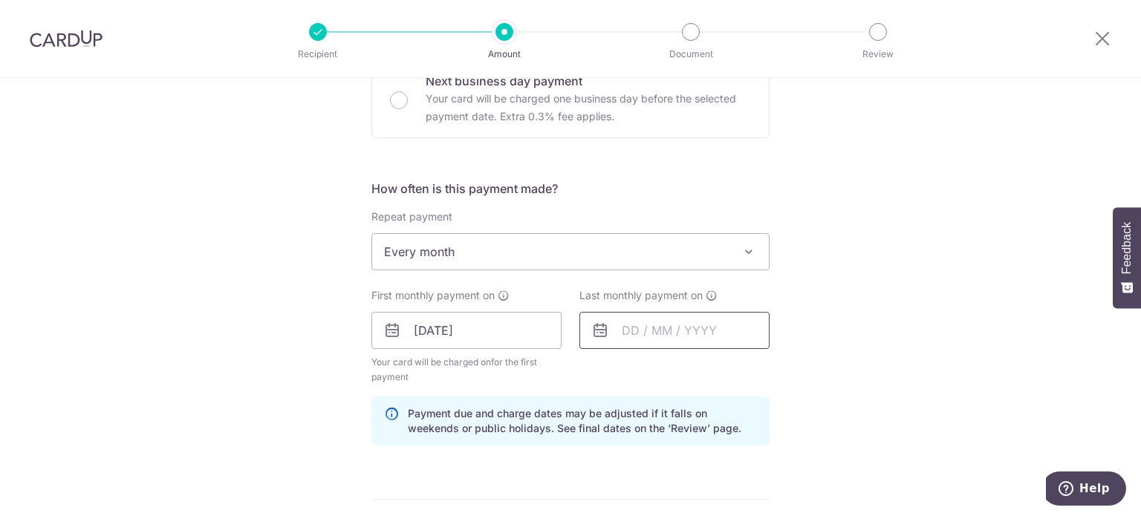
click at [645, 328] on input "text" at bounding box center [675, 330] width 190 height 37
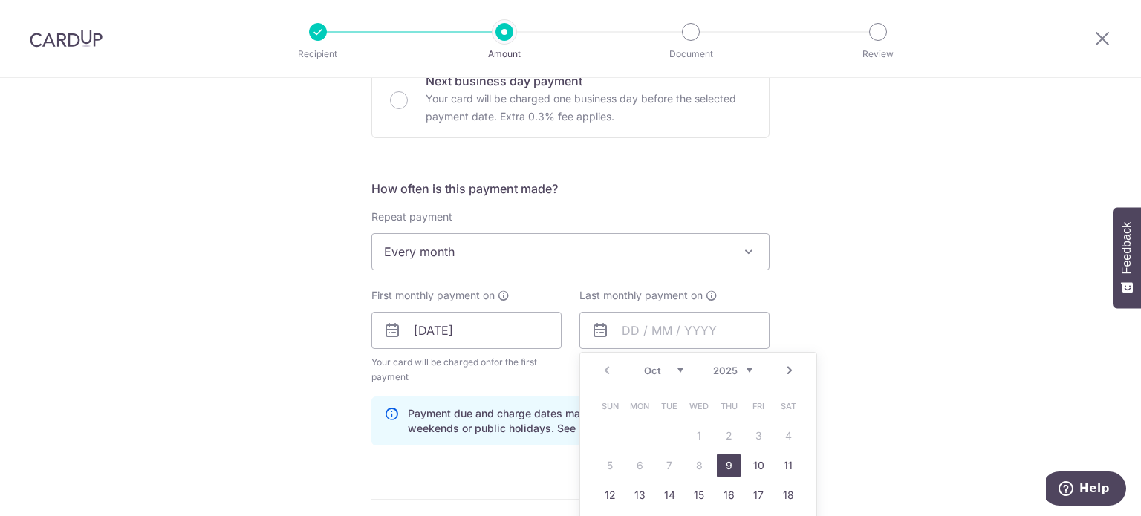
click at [786, 363] on link "Next" at bounding box center [790, 371] width 18 height 18
click at [630, 464] on link "8" at bounding box center [640, 466] width 24 height 24
type input "08/12/2025"
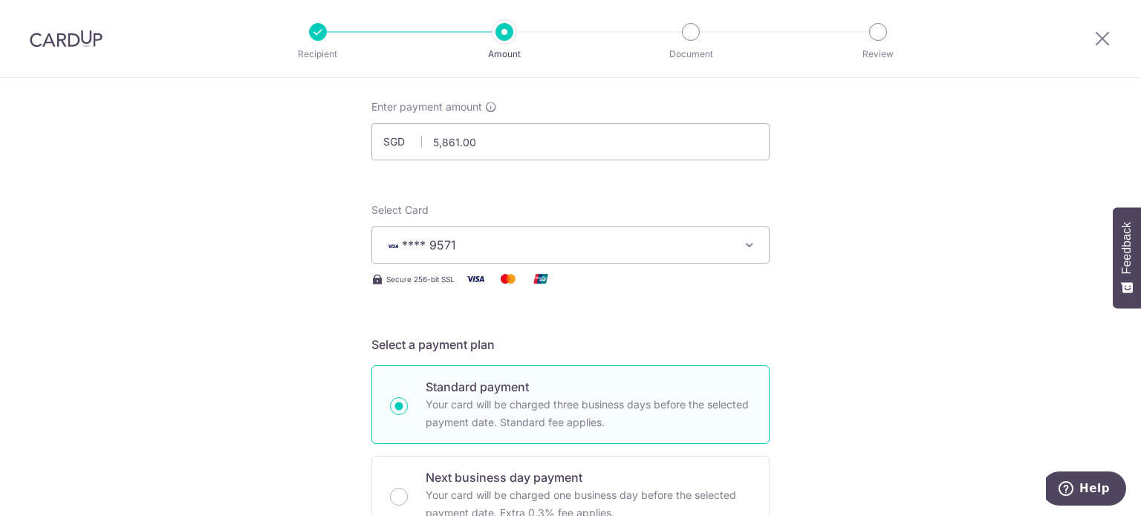
scroll to position [1064, 0]
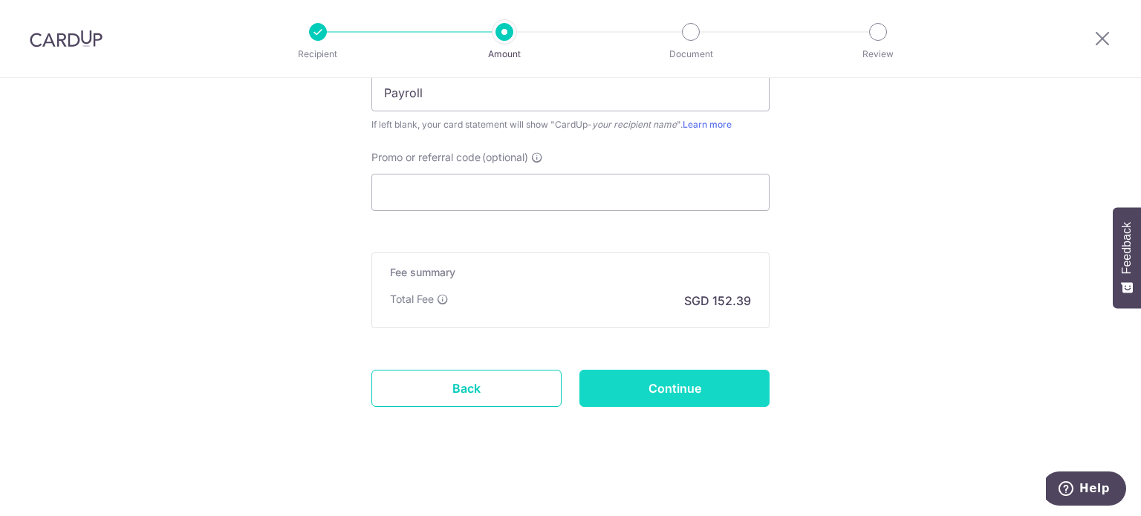
click at [655, 392] on input "Continue" at bounding box center [675, 388] width 190 height 37
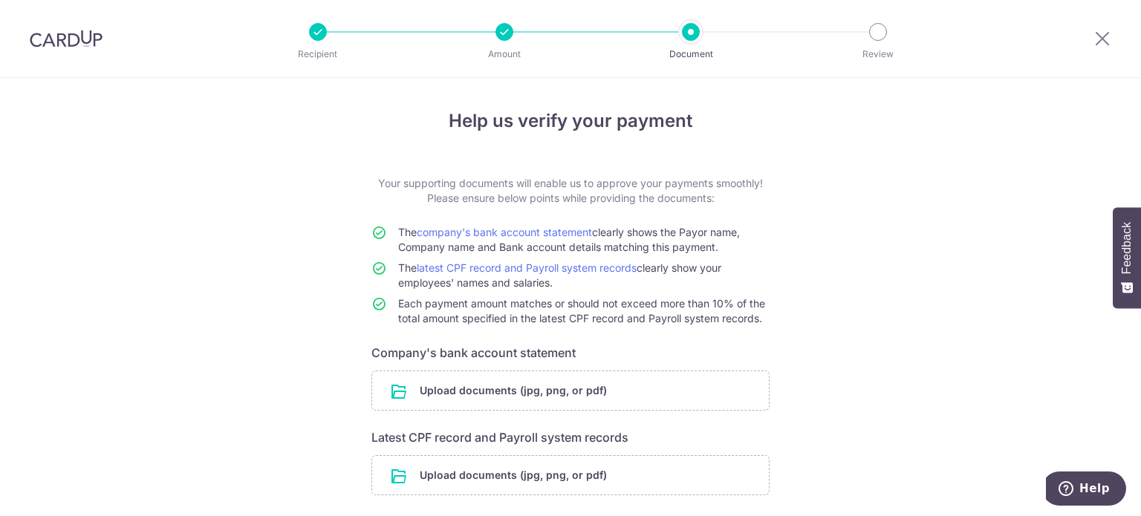
scroll to position [108, 0]
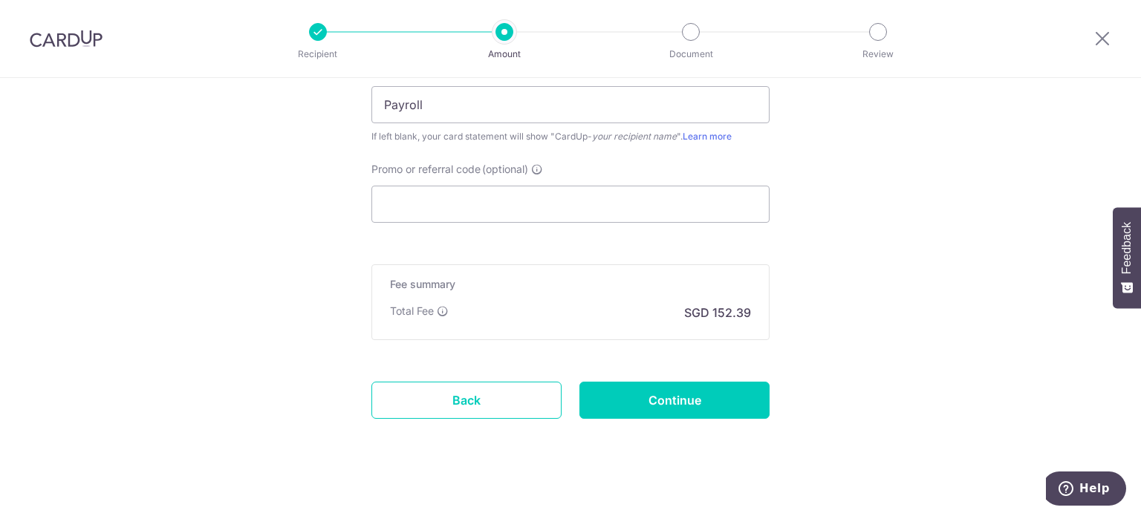
scroll to position [985, 0]
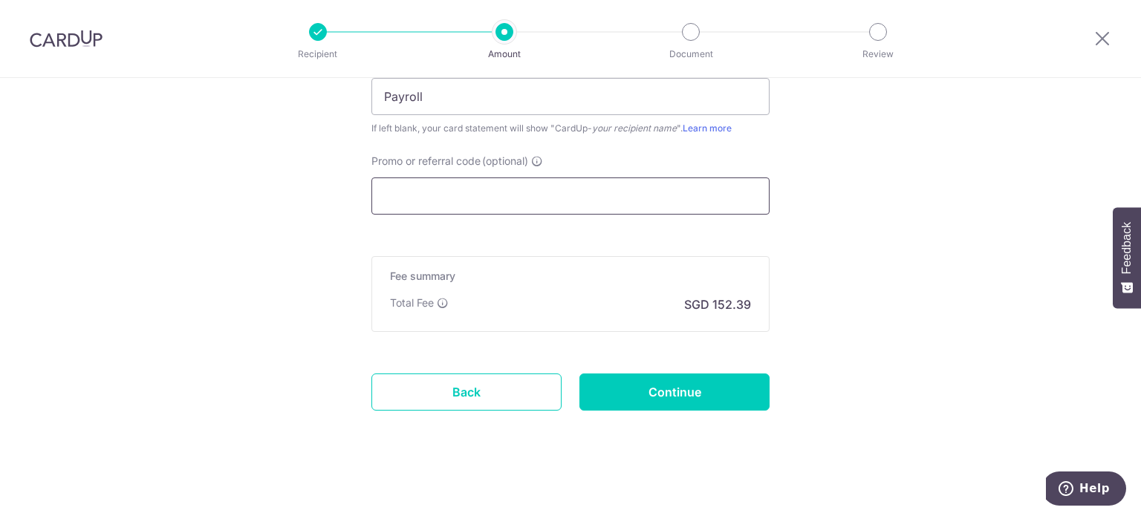
click at [453, 200] on input "Promo or referral code (optional)" at bounding box center [571, 196] width 398 height 37
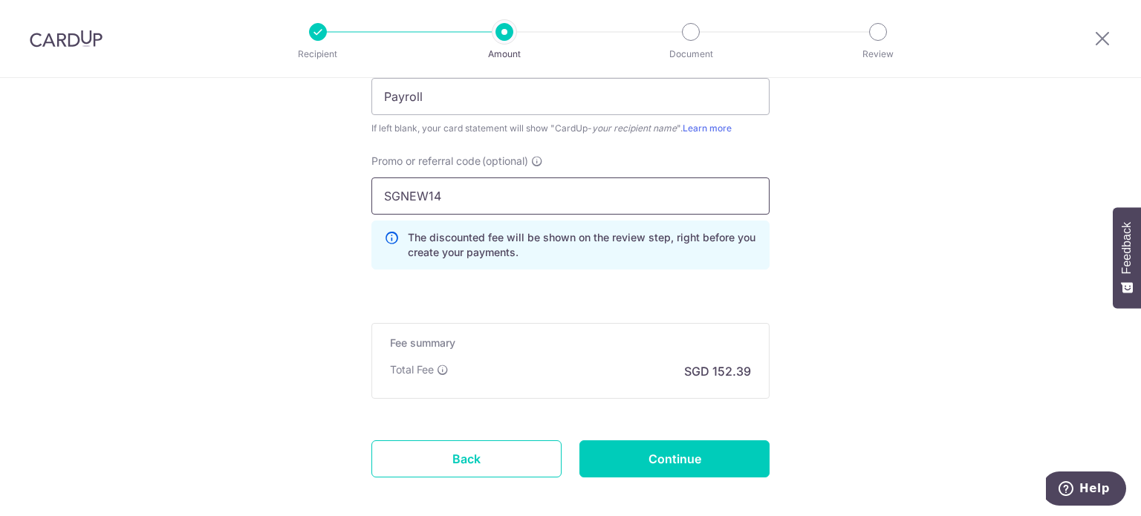
type input "SGNEW14"
click button "Add Card" at bounding box center [0, 0] width 0 height 0
click at [666, 465] on input "Continue" at bounding box center [675, 459] width 190 height 37
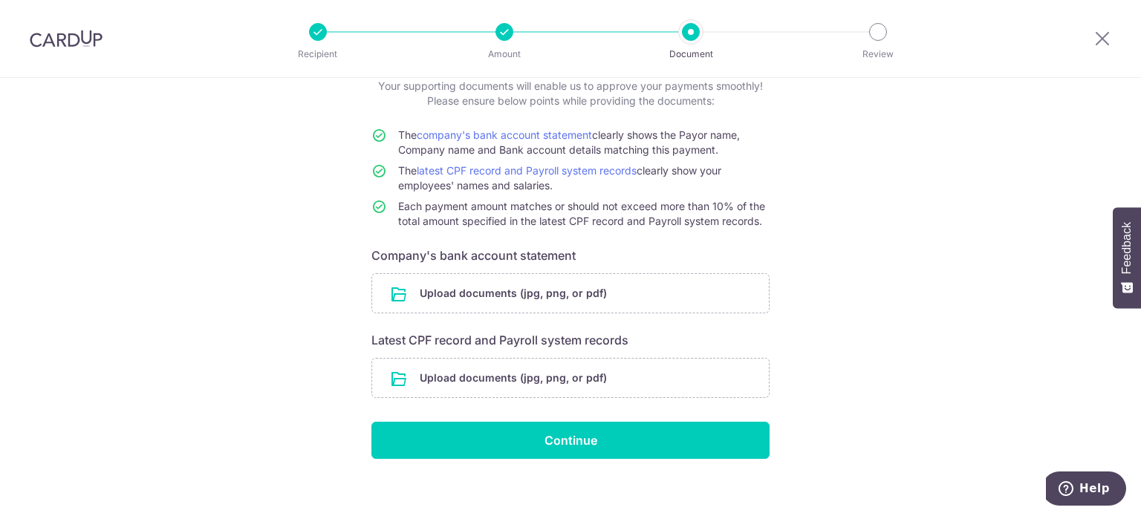
scroll to position [108, 0]
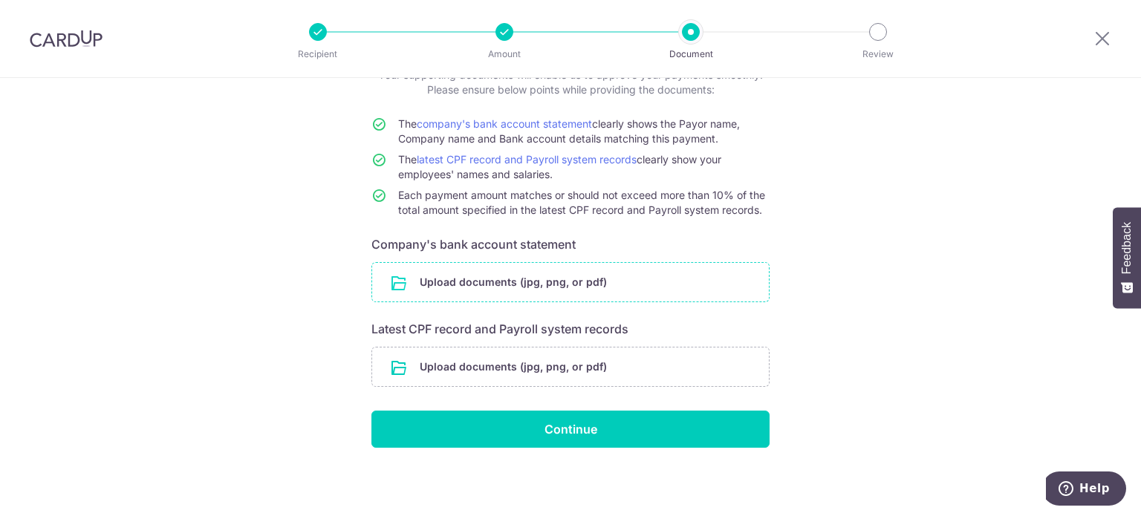
click at [537, 282] on input "file" at bounding box center [570, 282] width 397 height 39
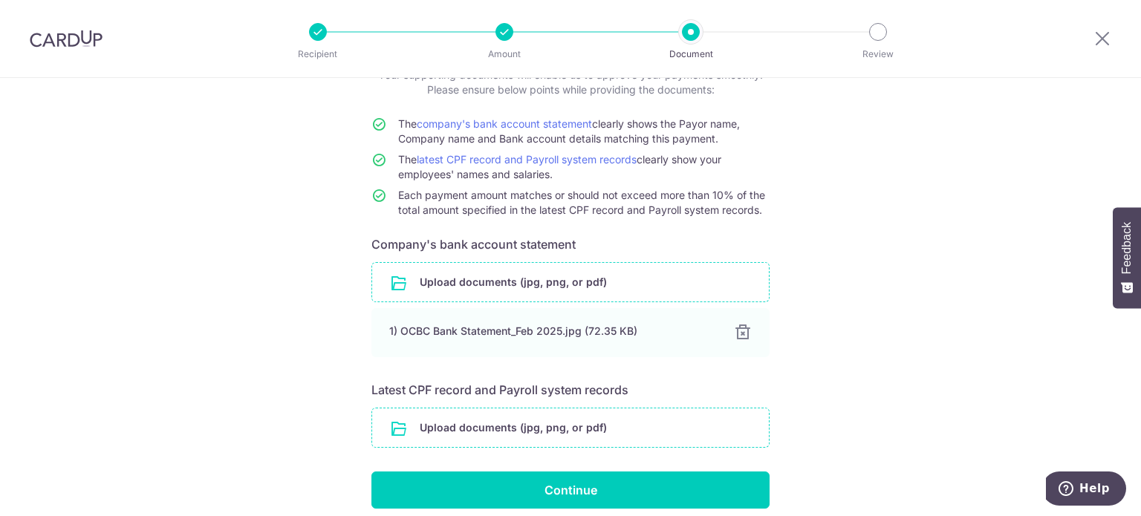
click at [530, 429] on input "file" at bounding box center [570, 428] width 397 height 39
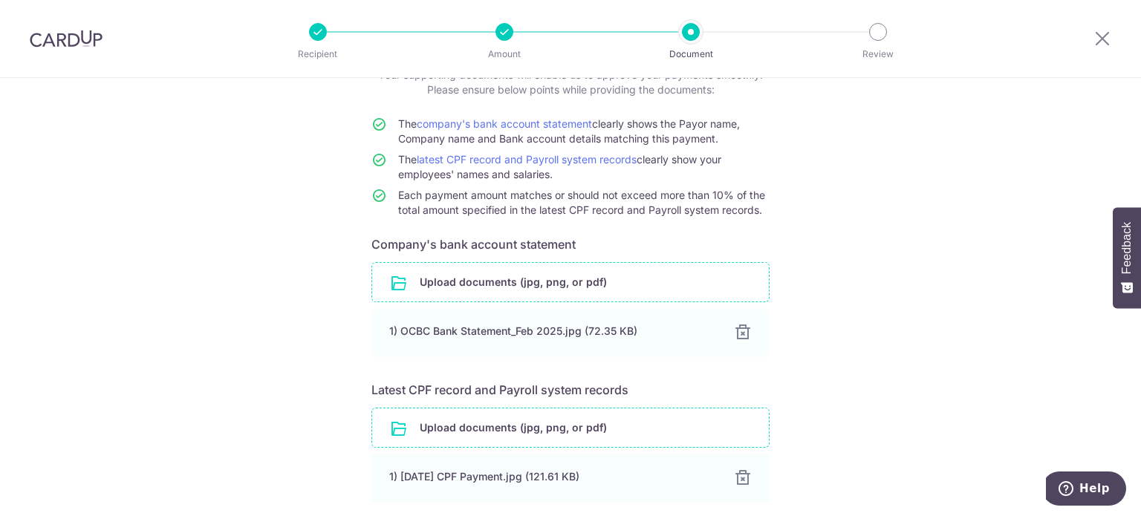
click at [541, 429] on input "file" at bounding box center [570, 428] width 397 height 39
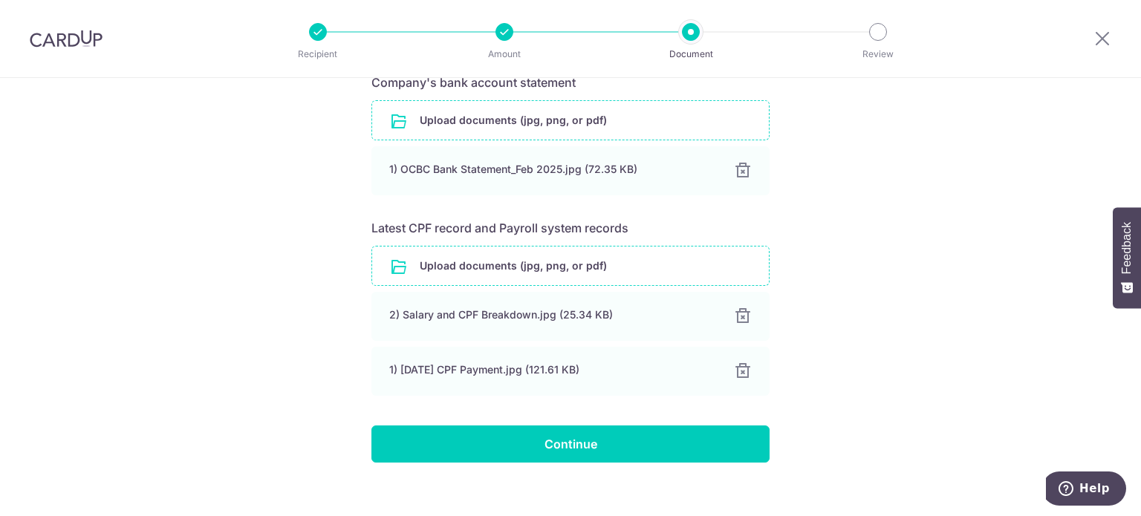
scroll to position [285, 0]
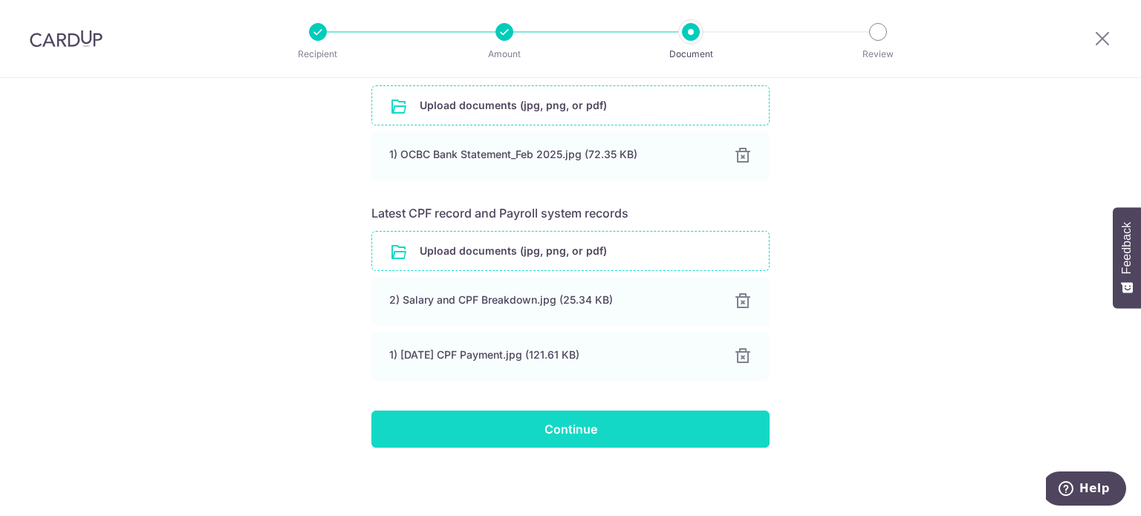
click at [603, 424] on input "Continue" at bounding box center [571, 429] width 398 height 37
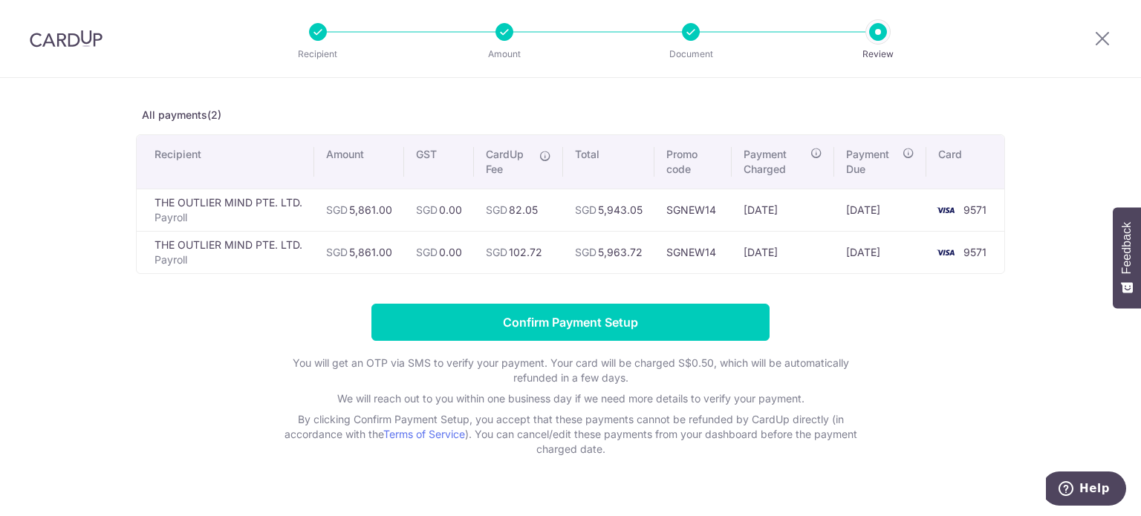
scroll to position [83, 0]
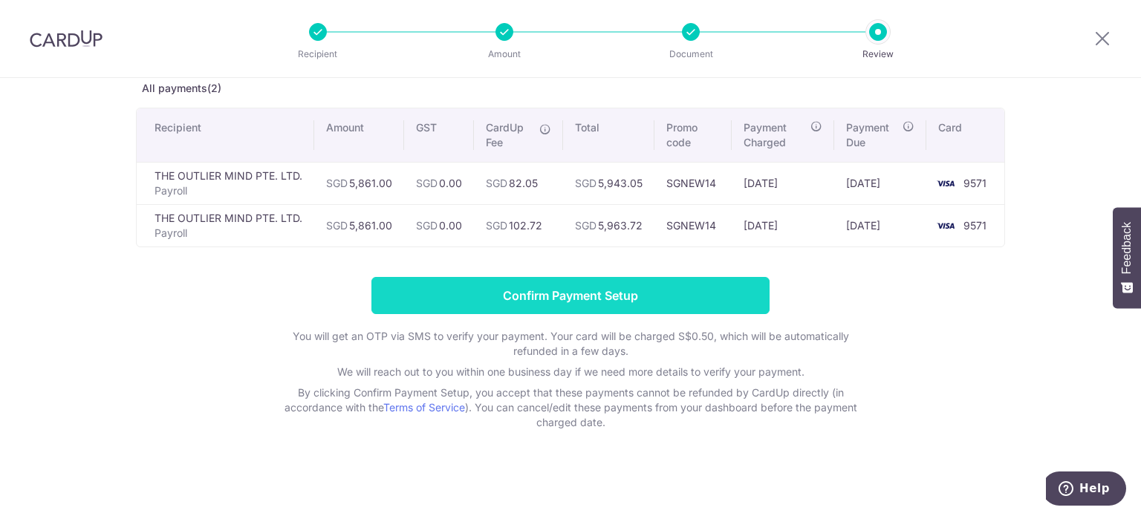
click at [580, 288] on input "Confirm Payment Setup" at bounding box center [571, 295] width 398 height 37
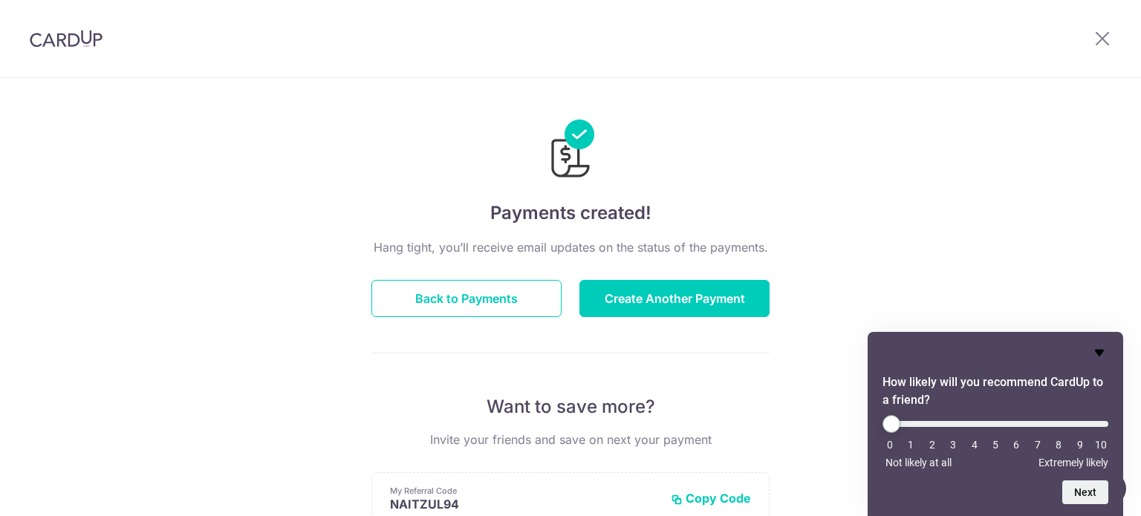
click at [1106, 346] on icon "Hide survey" at bounding box center [1100, 353] width 18 height 18
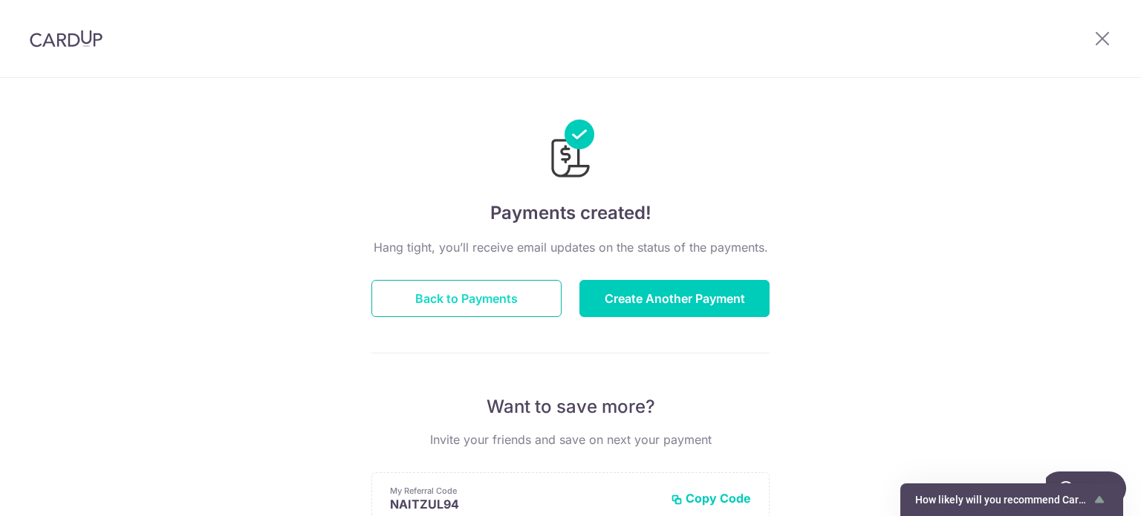
click at [479, 293] on button "Back to Payments" at bounding box center [467, 298] width 190 height 37
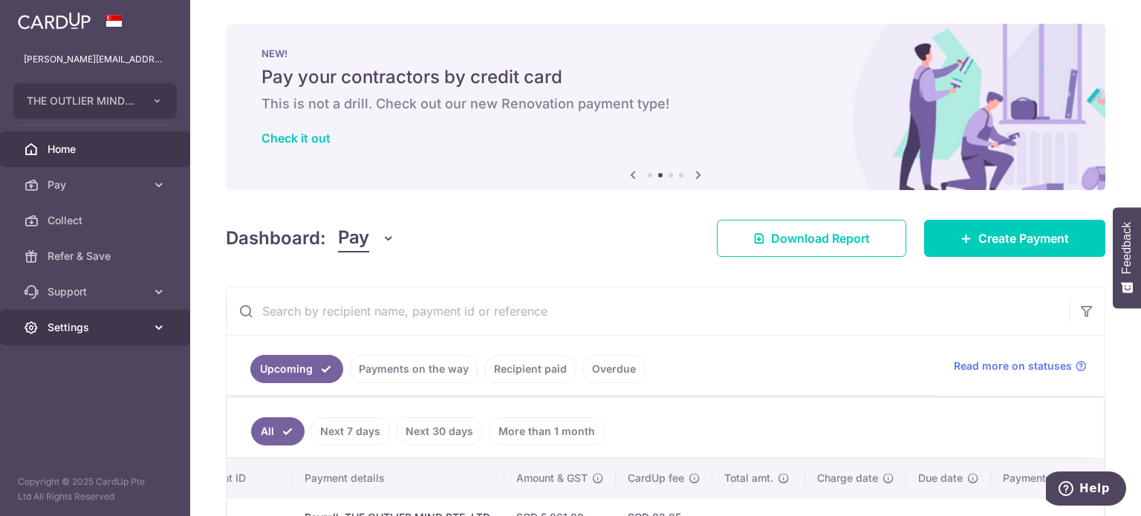
click at [77, 332] on span "Settings" at bounding box center [97, 327] width 98 height 15
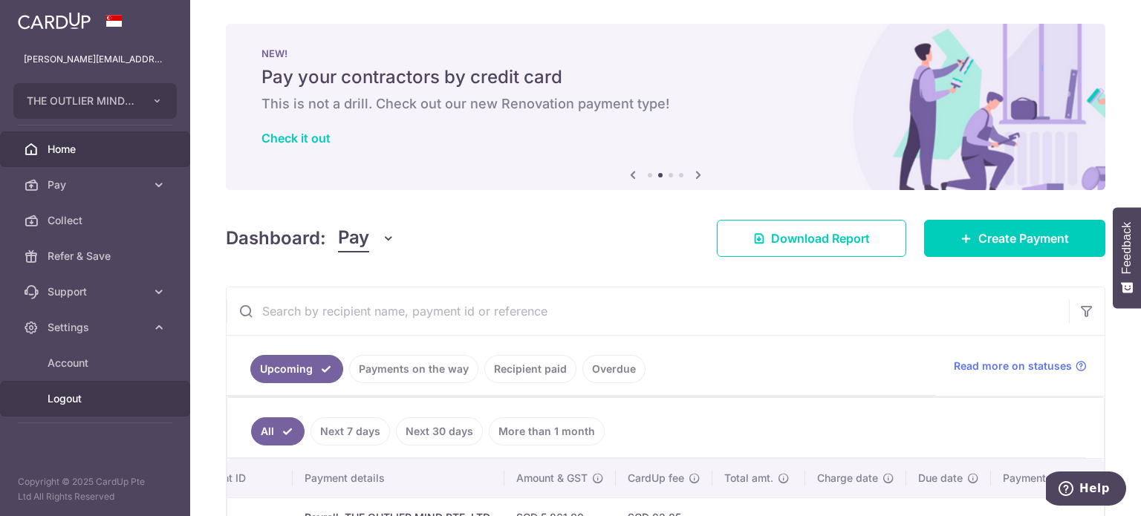
click at [68, 401] on span "Logout" at bounding box center [97, 399] width 98 height 15
